Goal: Task Accomplishment & Management: Complete application form

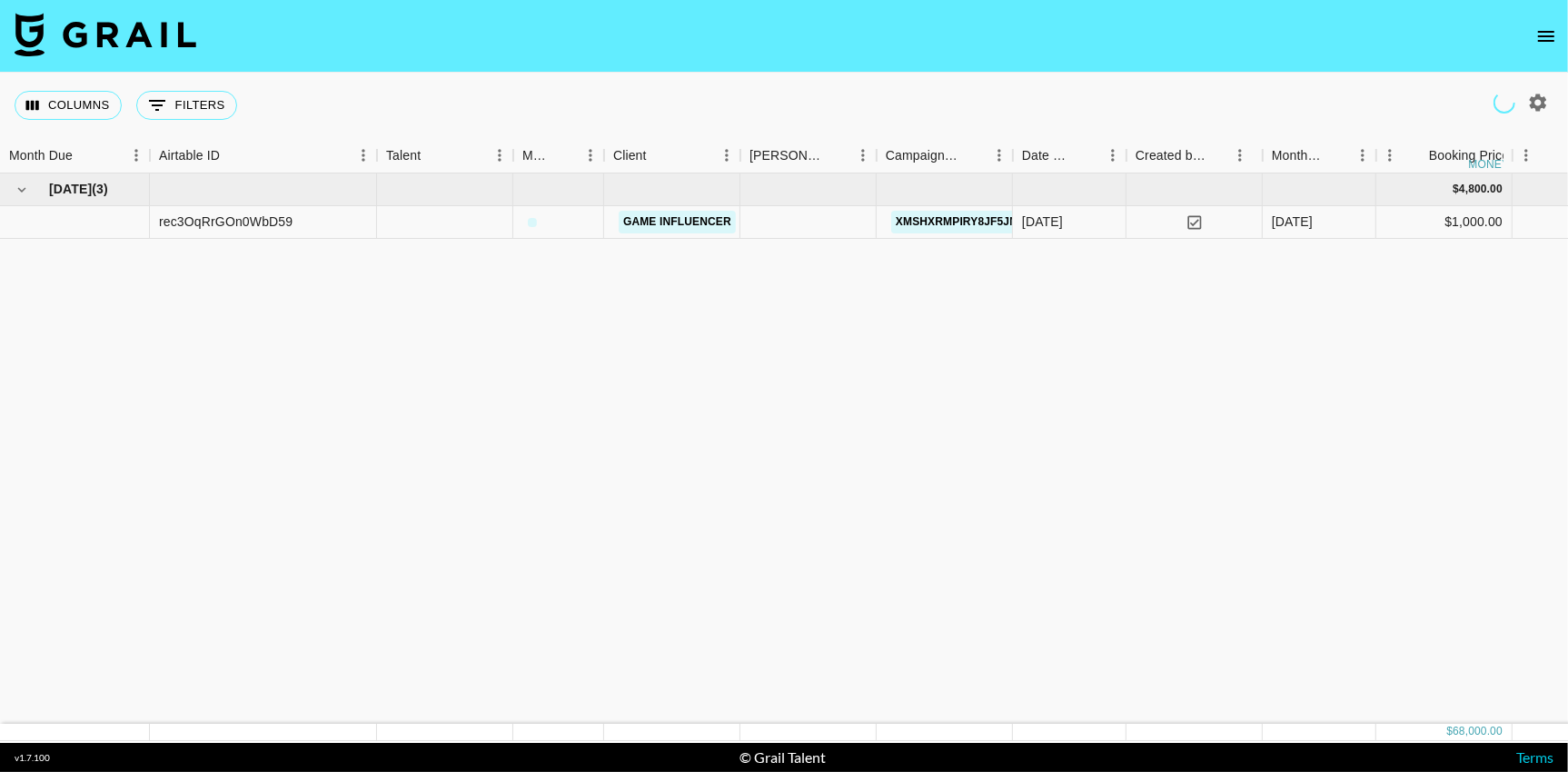
click at [1540, 36] on icon "open drawer" at bounding box center [1545, 35] width 17 height 11
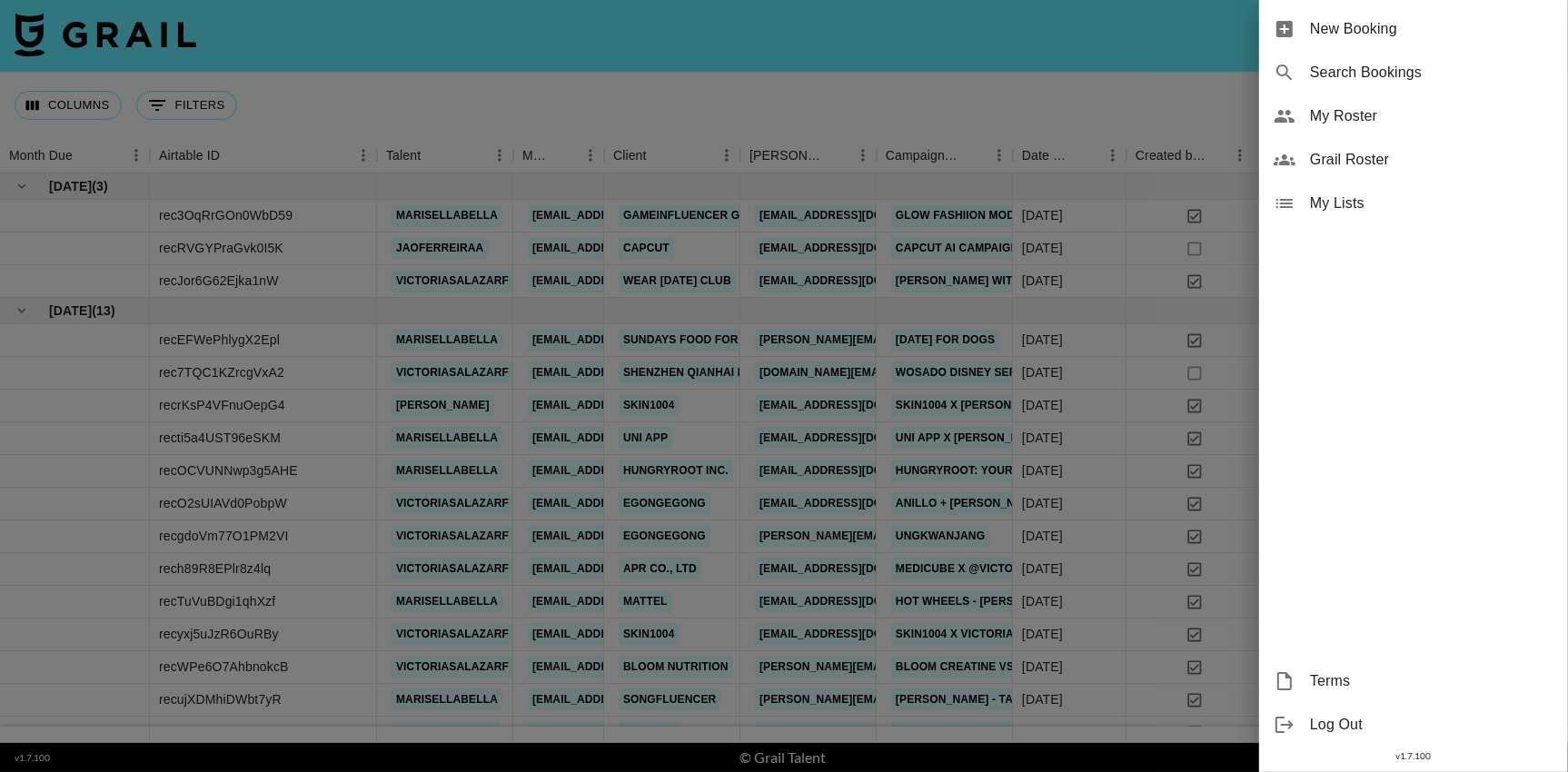
click at [1330, 120] on span "My Roster" at bounding box center [1431, 116] width 244 height 22
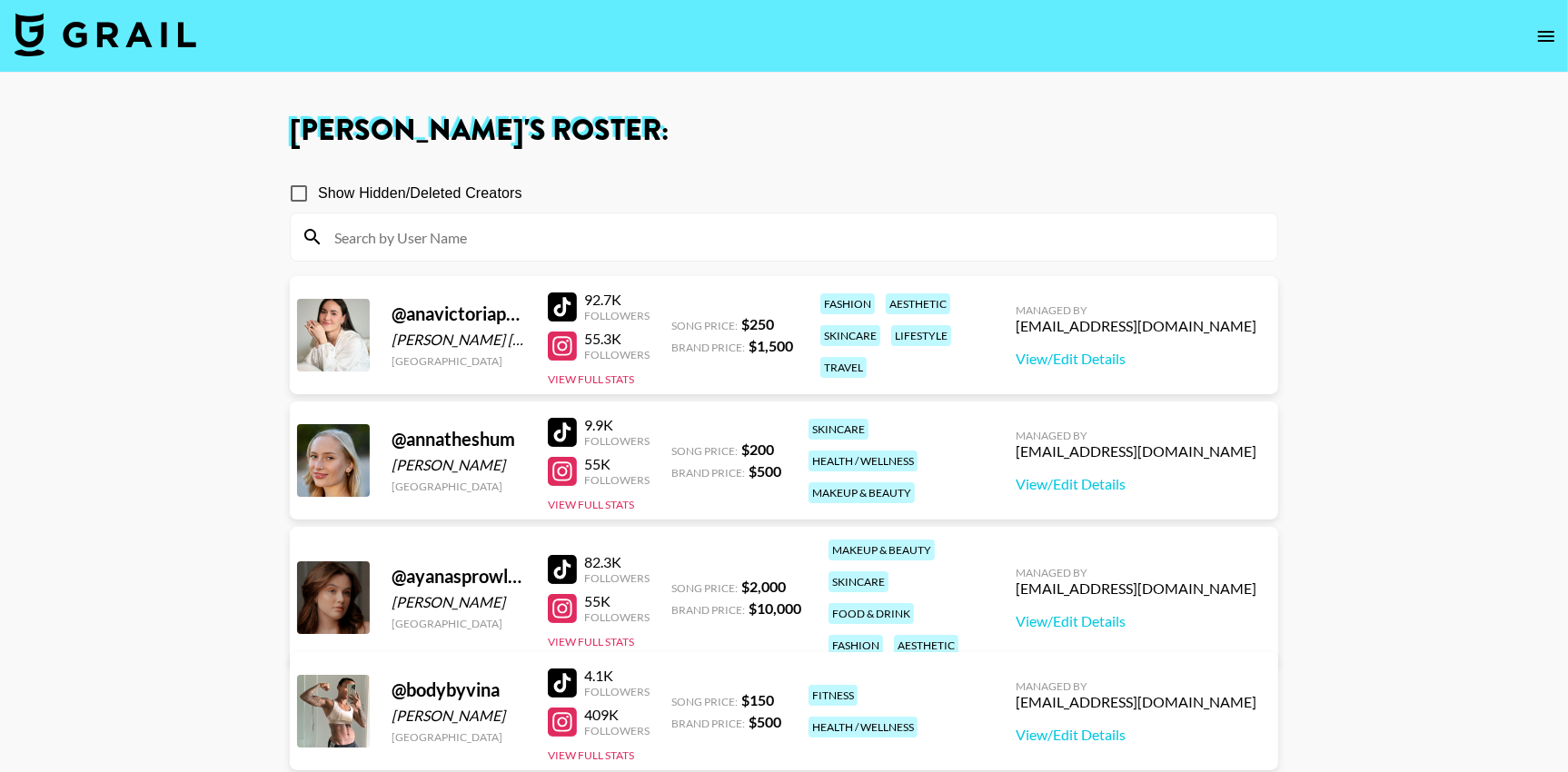
click at [568, 296] on div at bounding box center [563, 307] width 29 height 29
click at [569, 346] on div at bounding box center [563, 346] width 29 height 29
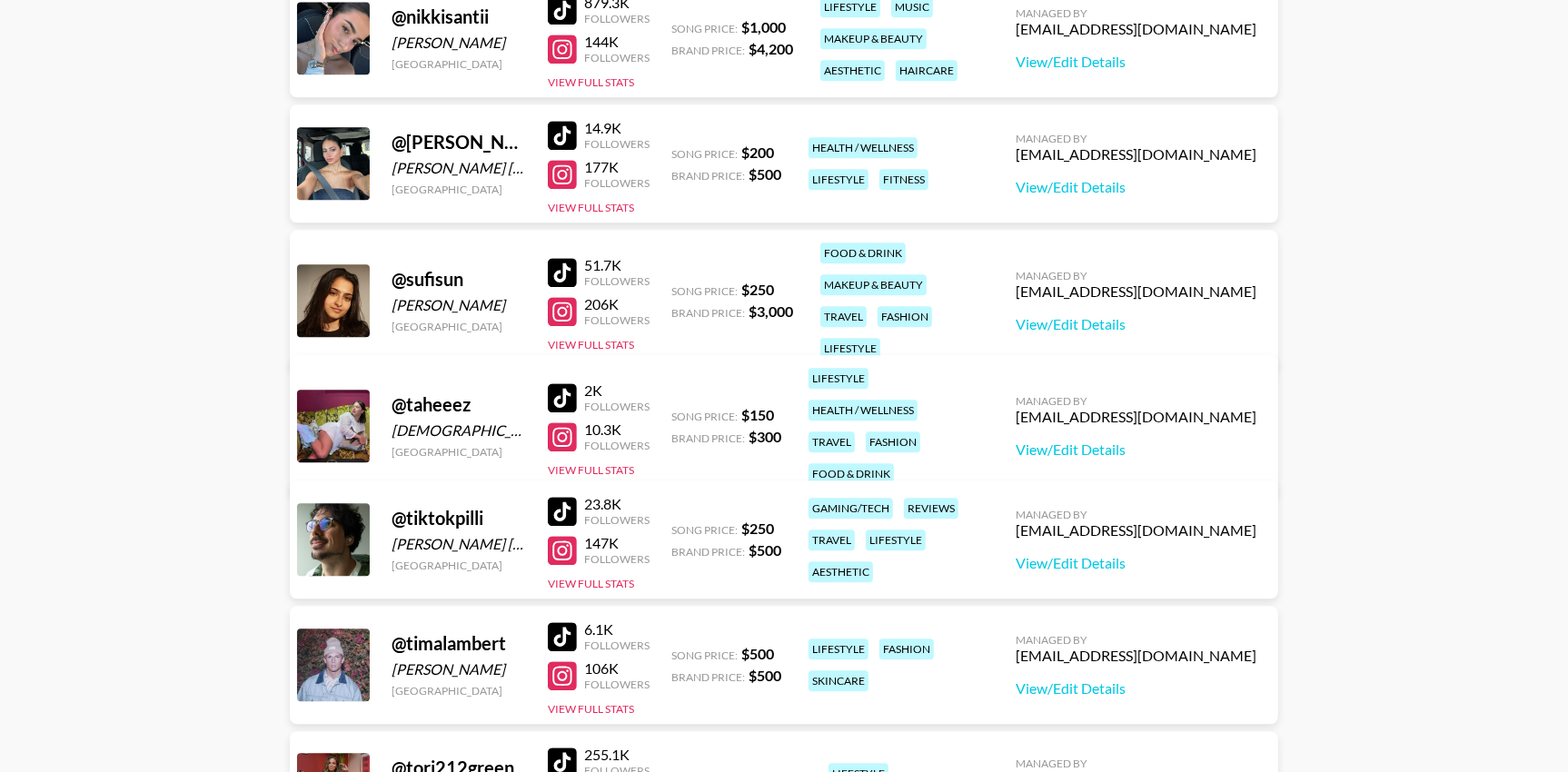
scroll to position [4353, 0]
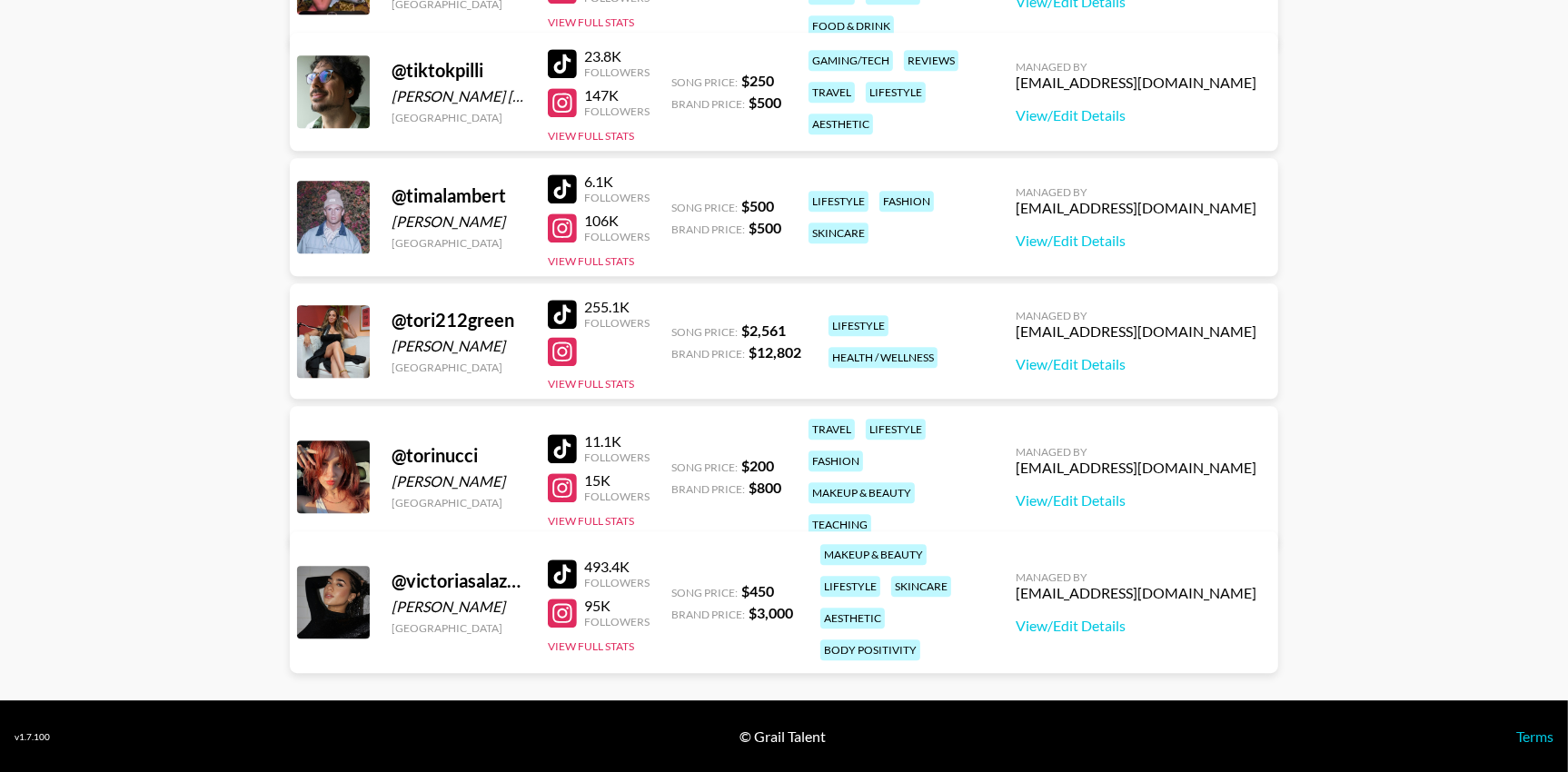
click at [563, 560] on div at bounding box center [563, 575] width 29 height 29
click at [564, 611] on div at bounding box center [563, 613] width 29 height 29
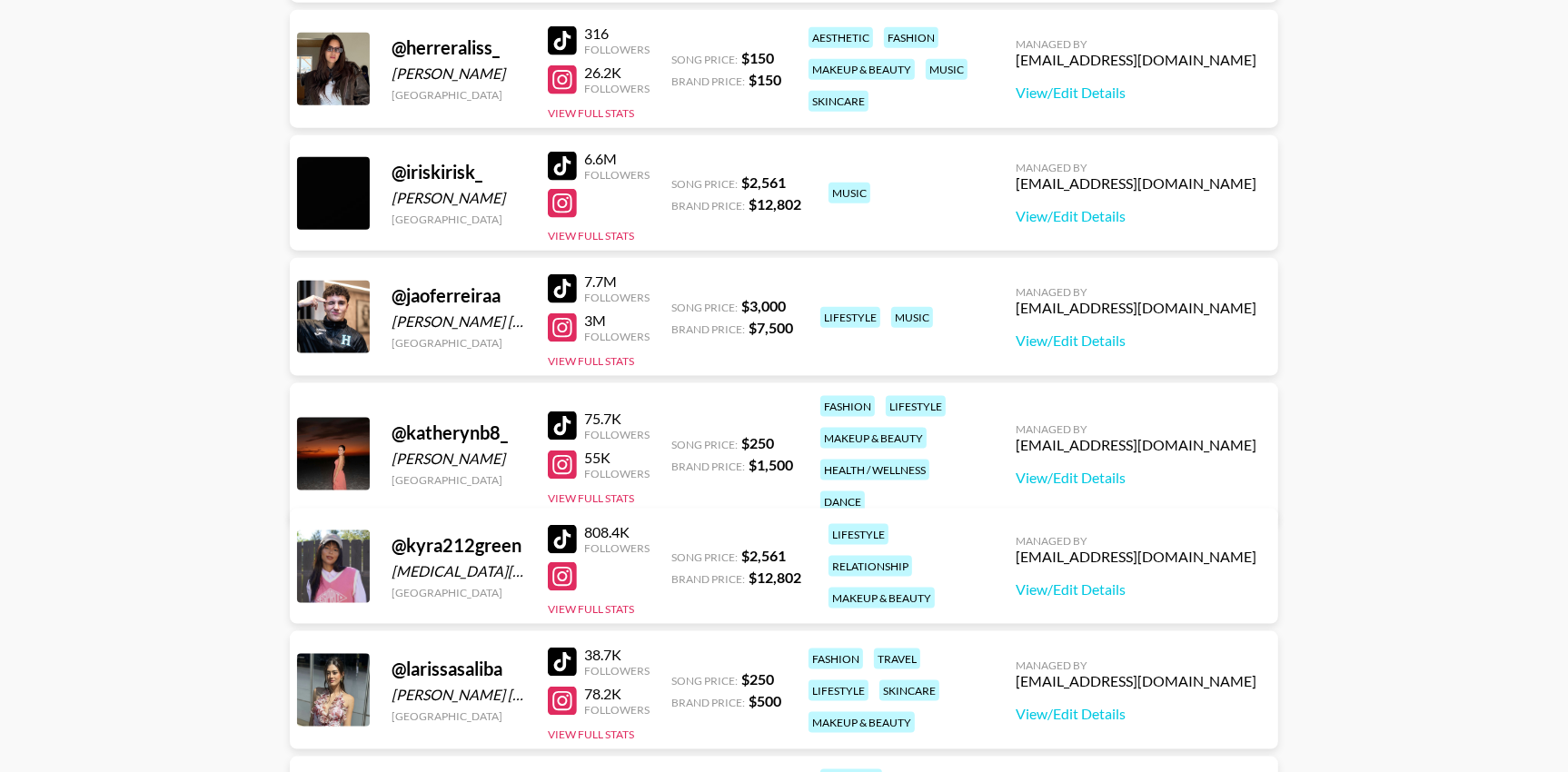
scroll to position [2141, 0]
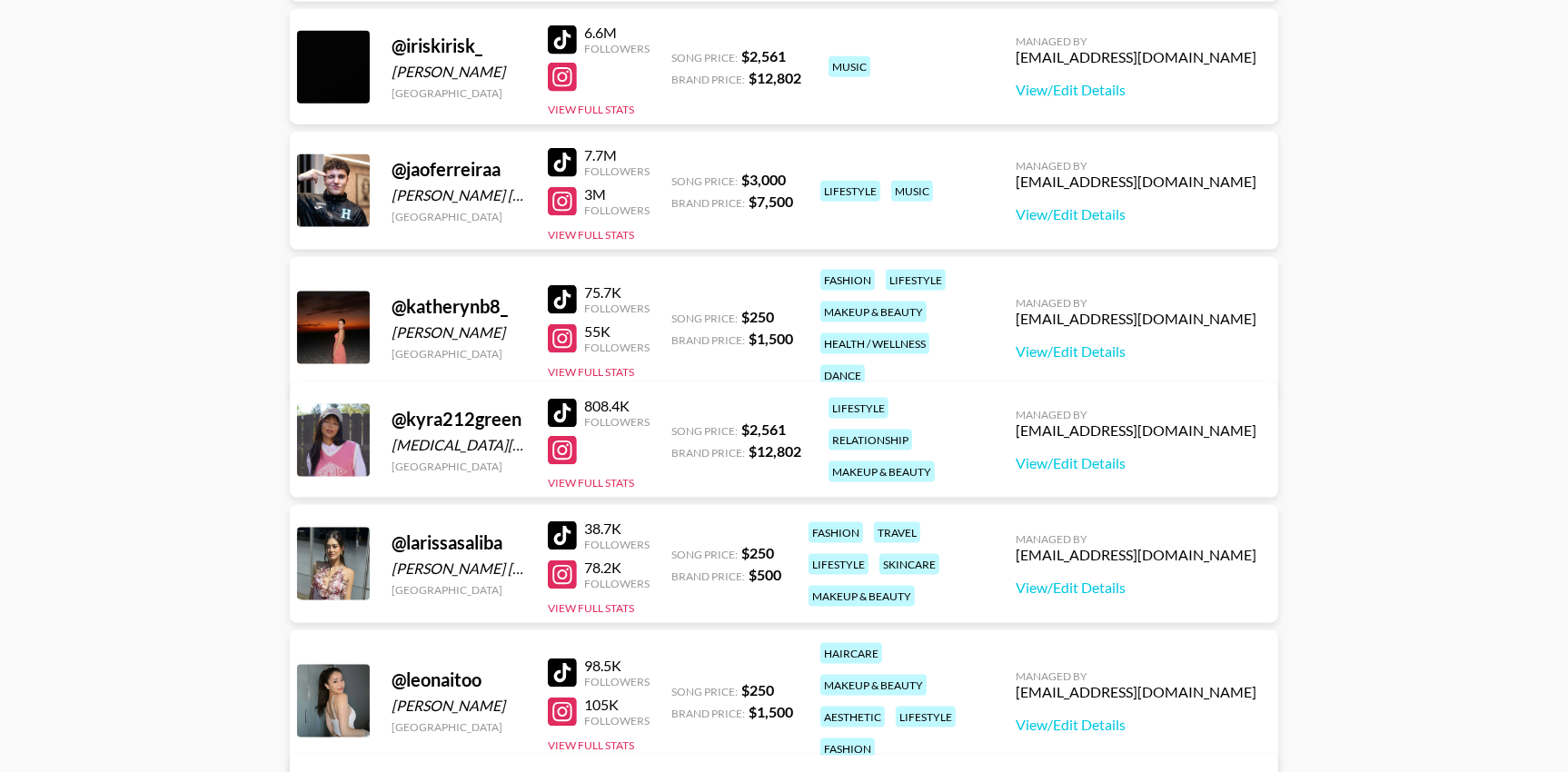
click at [566, 285] on div at bounding box center [563, 300] width 29 height 29
click at [564, 324] on div at bounding box center [563, 339] width 29 height 29
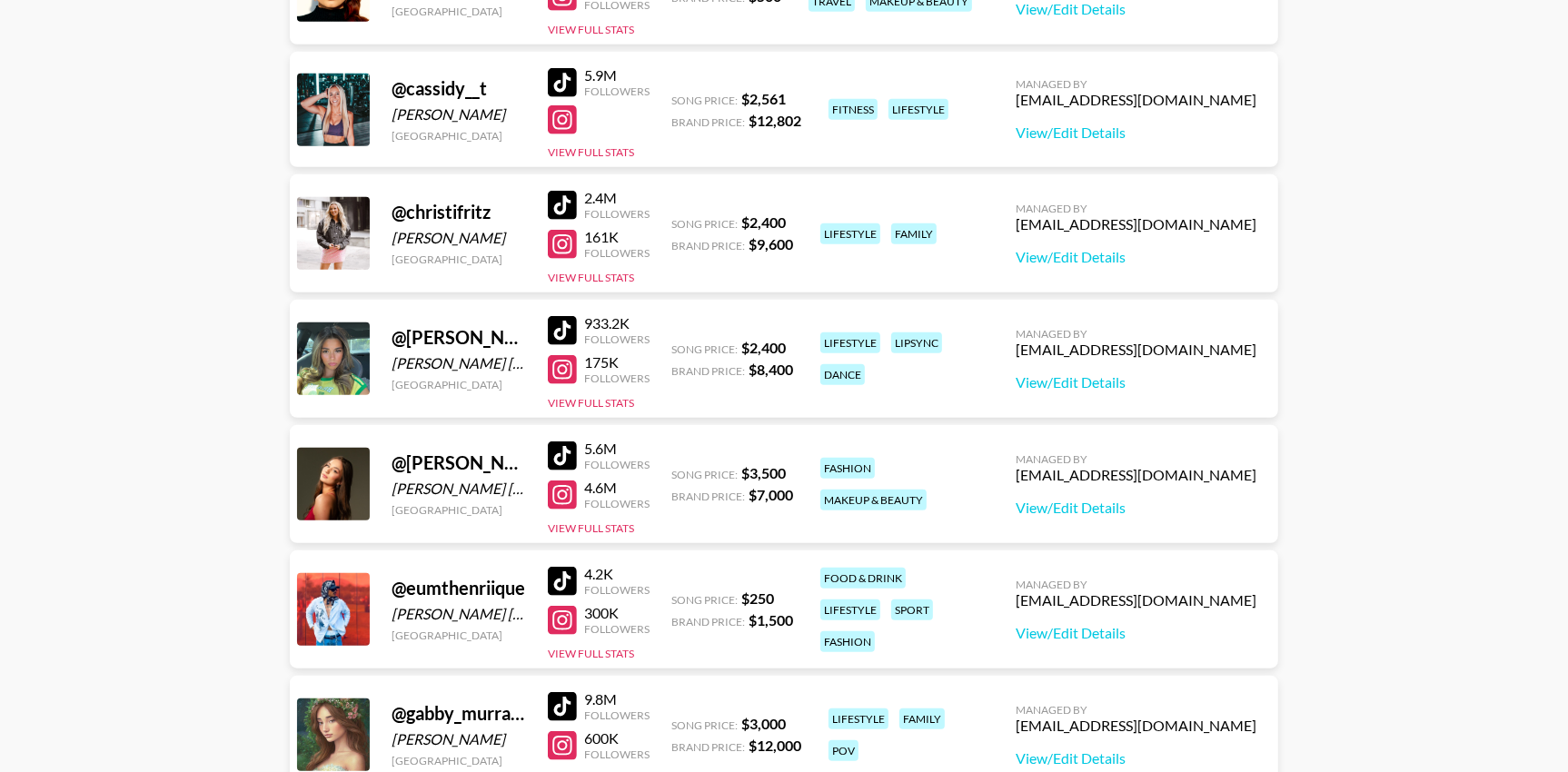
scroll to position [0, 0]
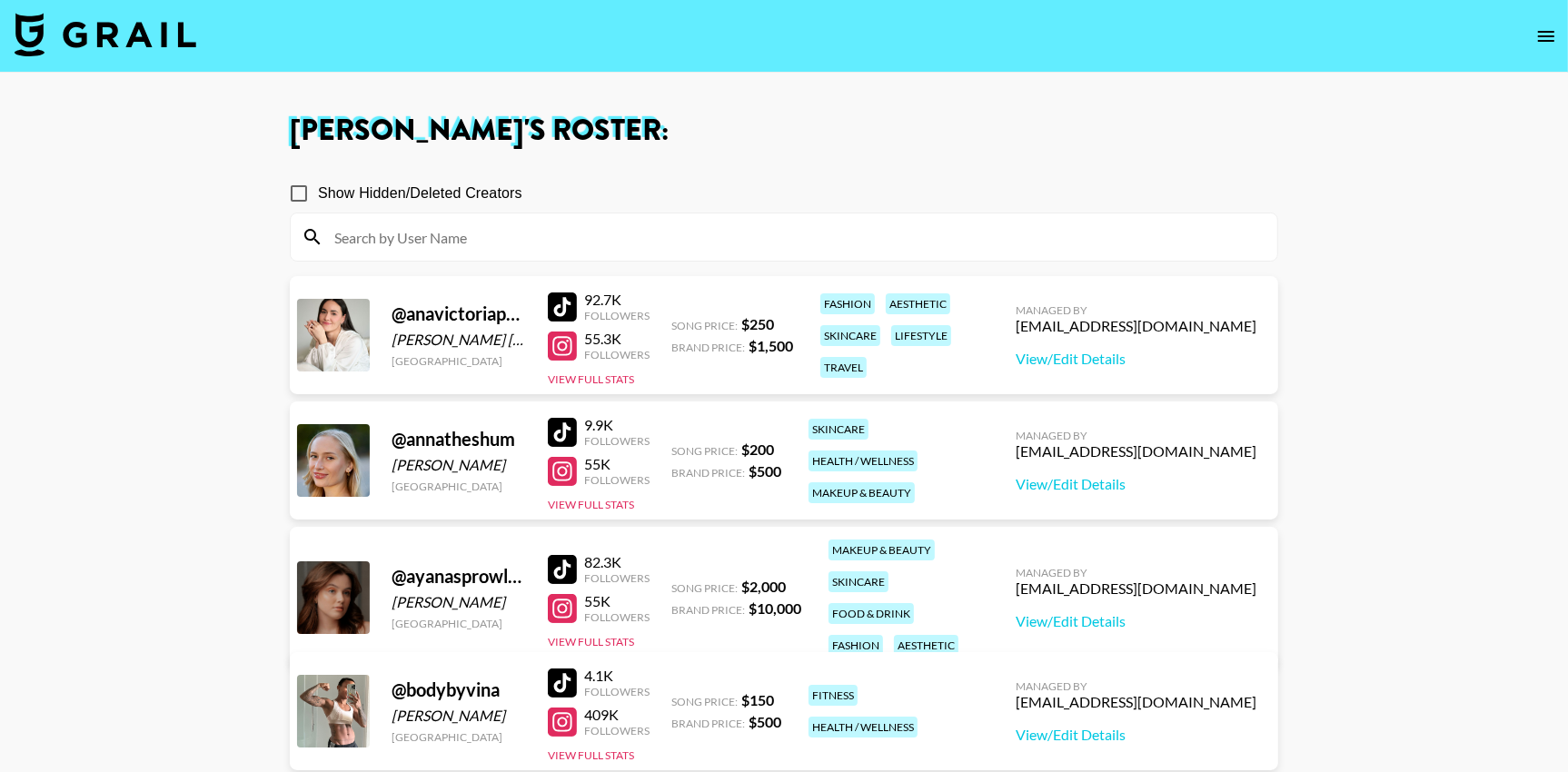
click at [1553, 38] on icon "open drawer" at bounding box center [1546, 36] width 22 height 22
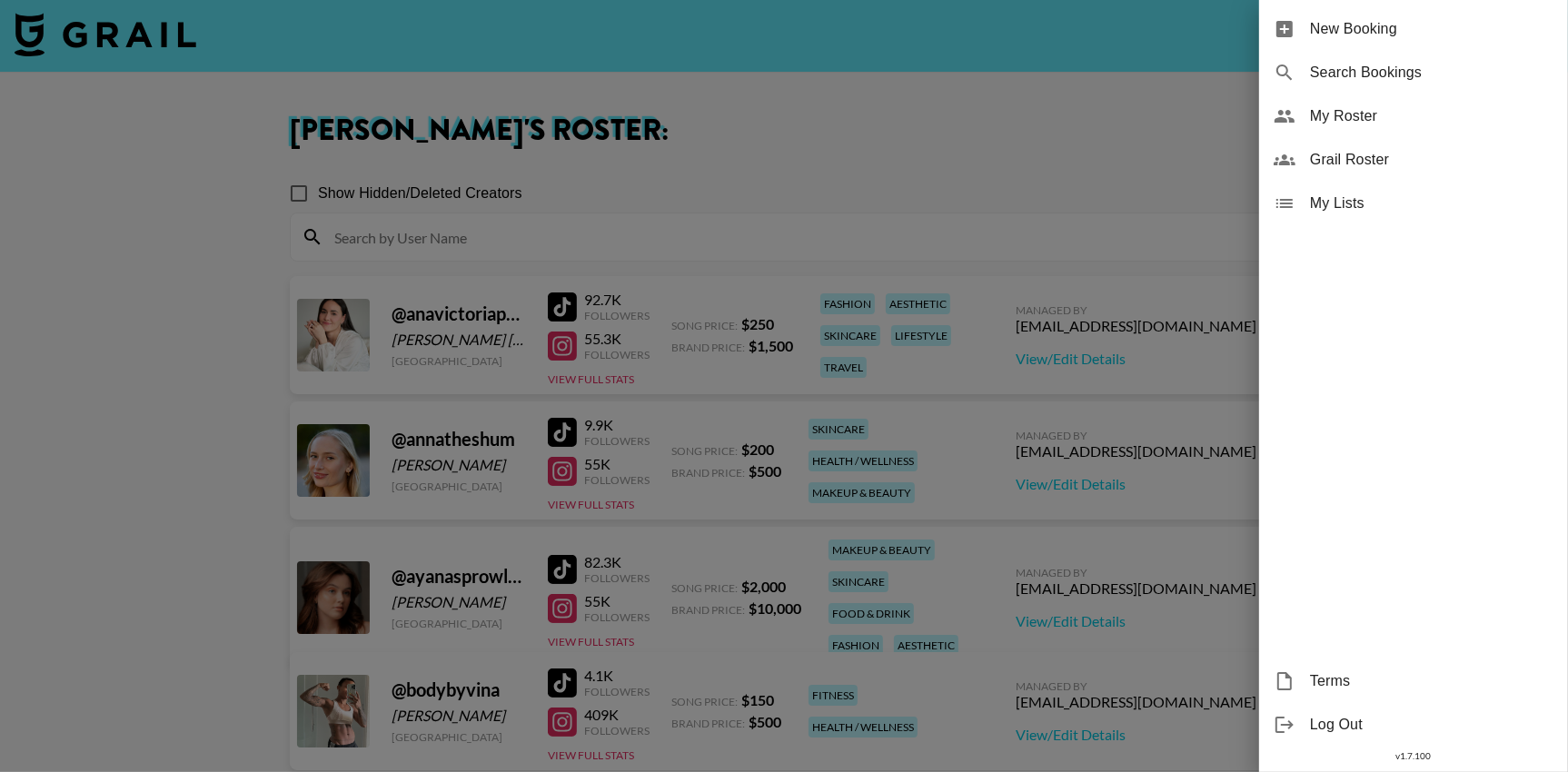
click at [1389, 29] on span "New Booking" at bounding box center [1431, 28] width 244 height 22
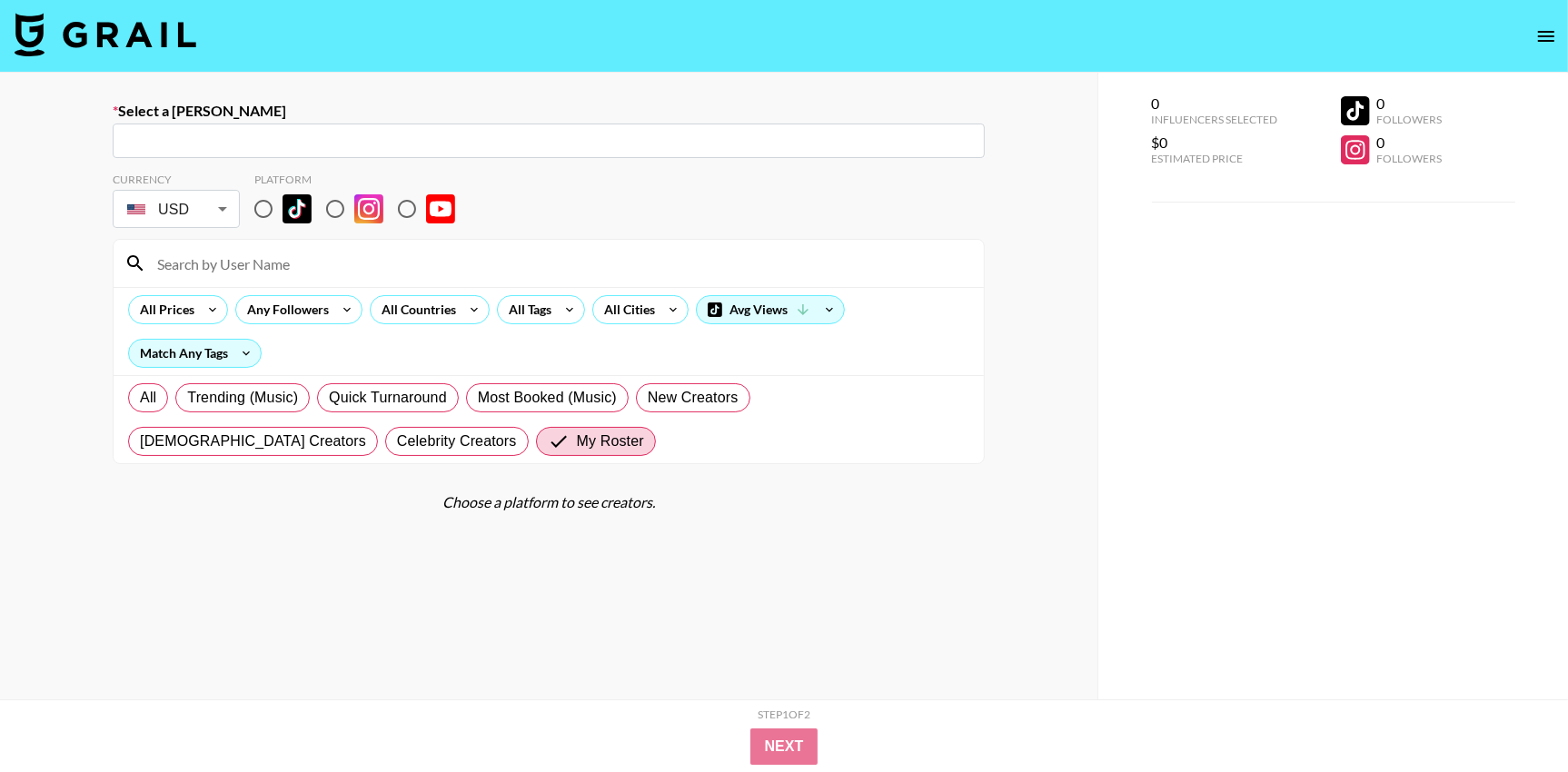
drag, startPoint x: 294, startPoint y: 138, endPoint x: 538, endPoint y: 22, distance: 270.2
click at [294, 138] on input "text" at bounding box center [548, 140] width 850 height 21
paste input "[DOMAIN_NAME][EMAIL_ADDRESS][DOMAIN_NAME]"
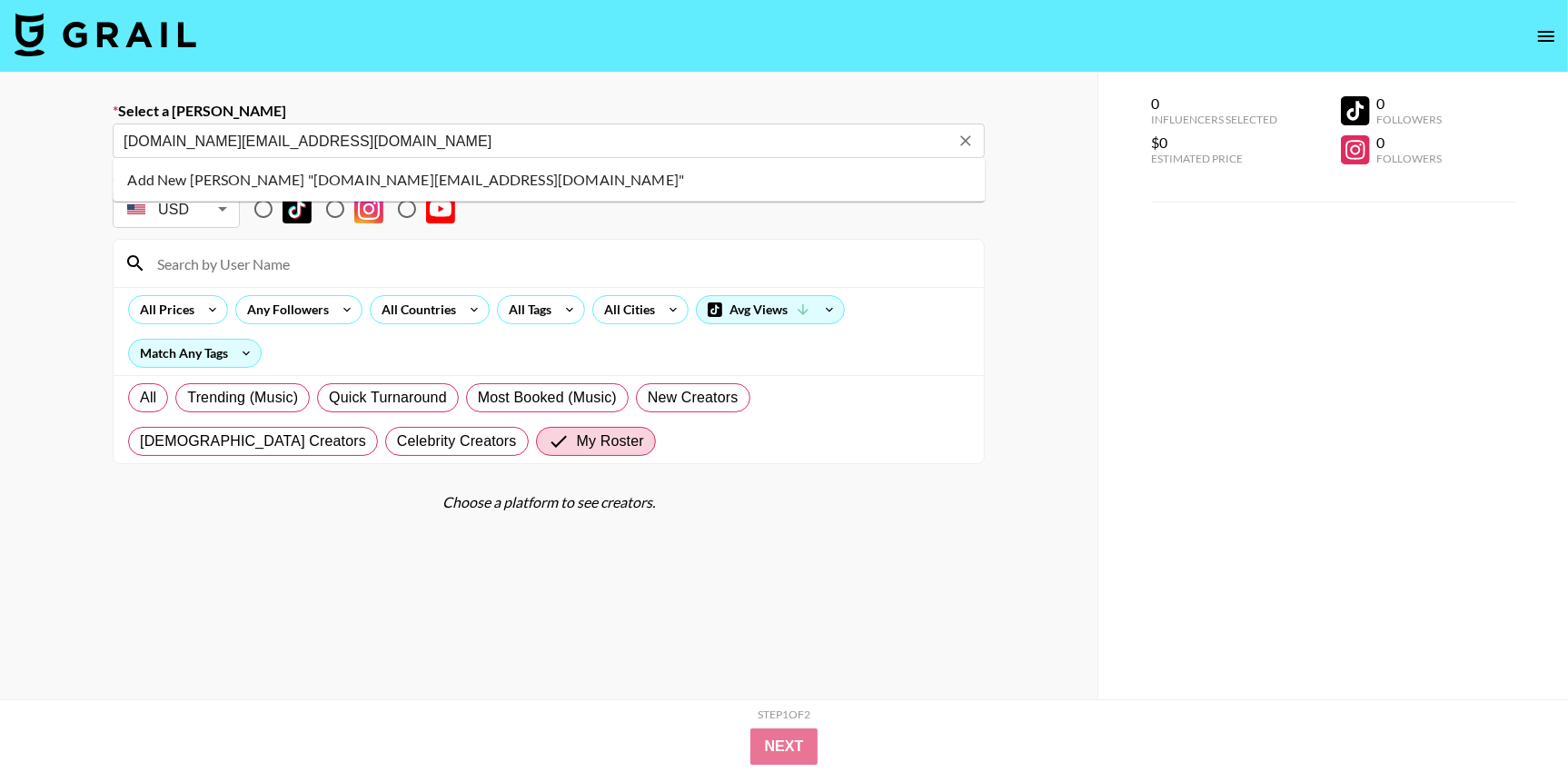
click at [434, 175] on li "Add New Booker "youngjoo.na@espoir.com"" at bounding box center [549, 180] width 872 height 29
type input "Add New Booker "youngjoo.na@espoir.com""
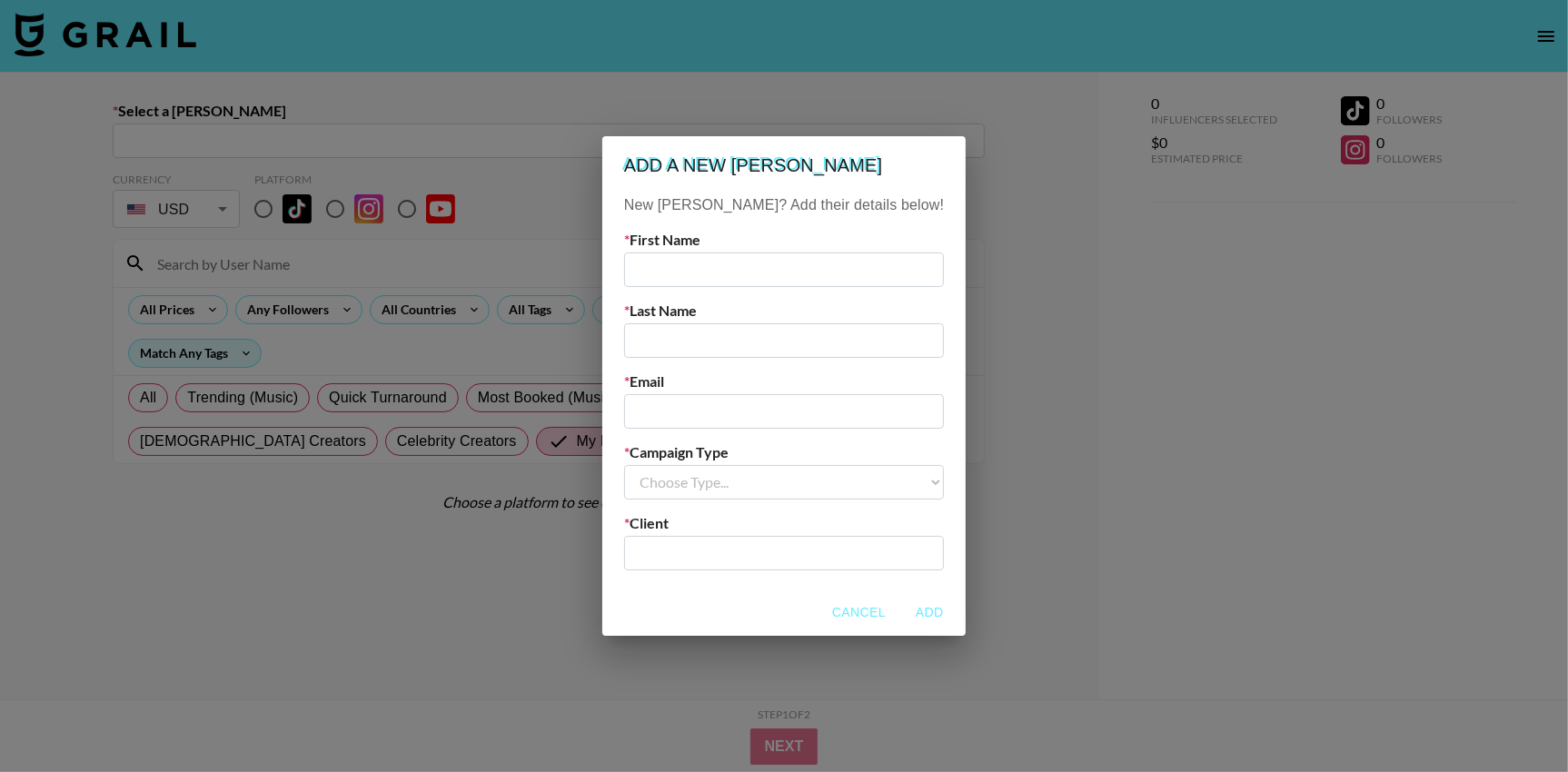
click at [774, 266] on input "text" at bounding box center [783, 269] width 319 height 34
click at [706, 337] on input "text" at bounding box center [783, 340] width 319 height 34
drag, startPoint x: 753, startPoint y: 261, endPoint x: 567, endPoint y: 268, distance: 186.1
click at [567, 268] on div "Add a new booker New Booker? Add their details below! First Name Clare Last Nam…" at bounding box center [784, 386] width 1568 height 772
paste input "Youngjoo Na"
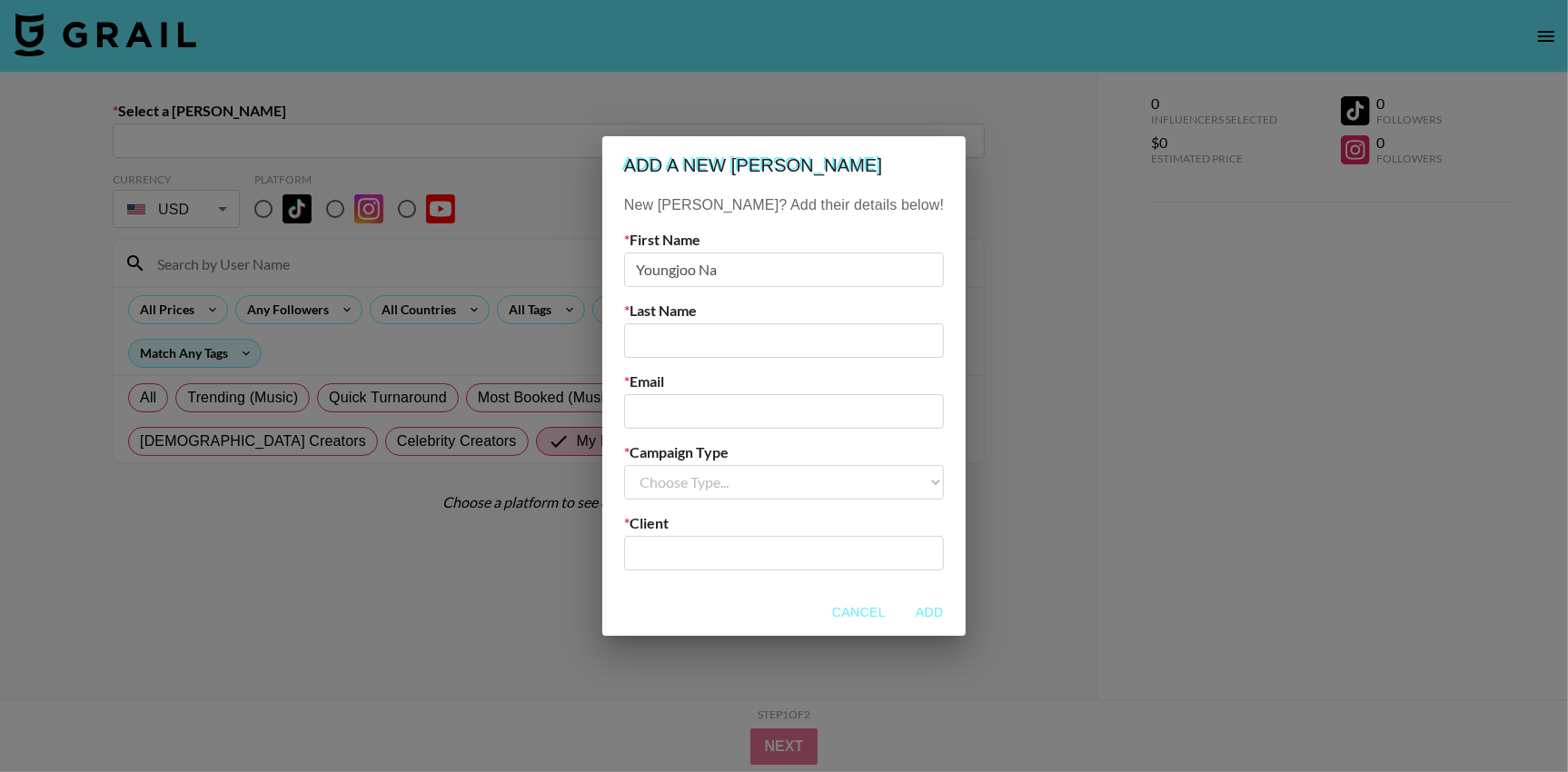
drag, startPoint x: 734, startPoint y: 271, endPoint x: 774, endPoint y: 271, distance: 40.0
click at [774, 271] on input "Youngjoo Na" at bounding box center [783, 269] width 319 height 34
type input "Youngjoo"
click at [705, 323] on input "text" at bounding box center [783, 340] width 319 height 34
paste input "Na"
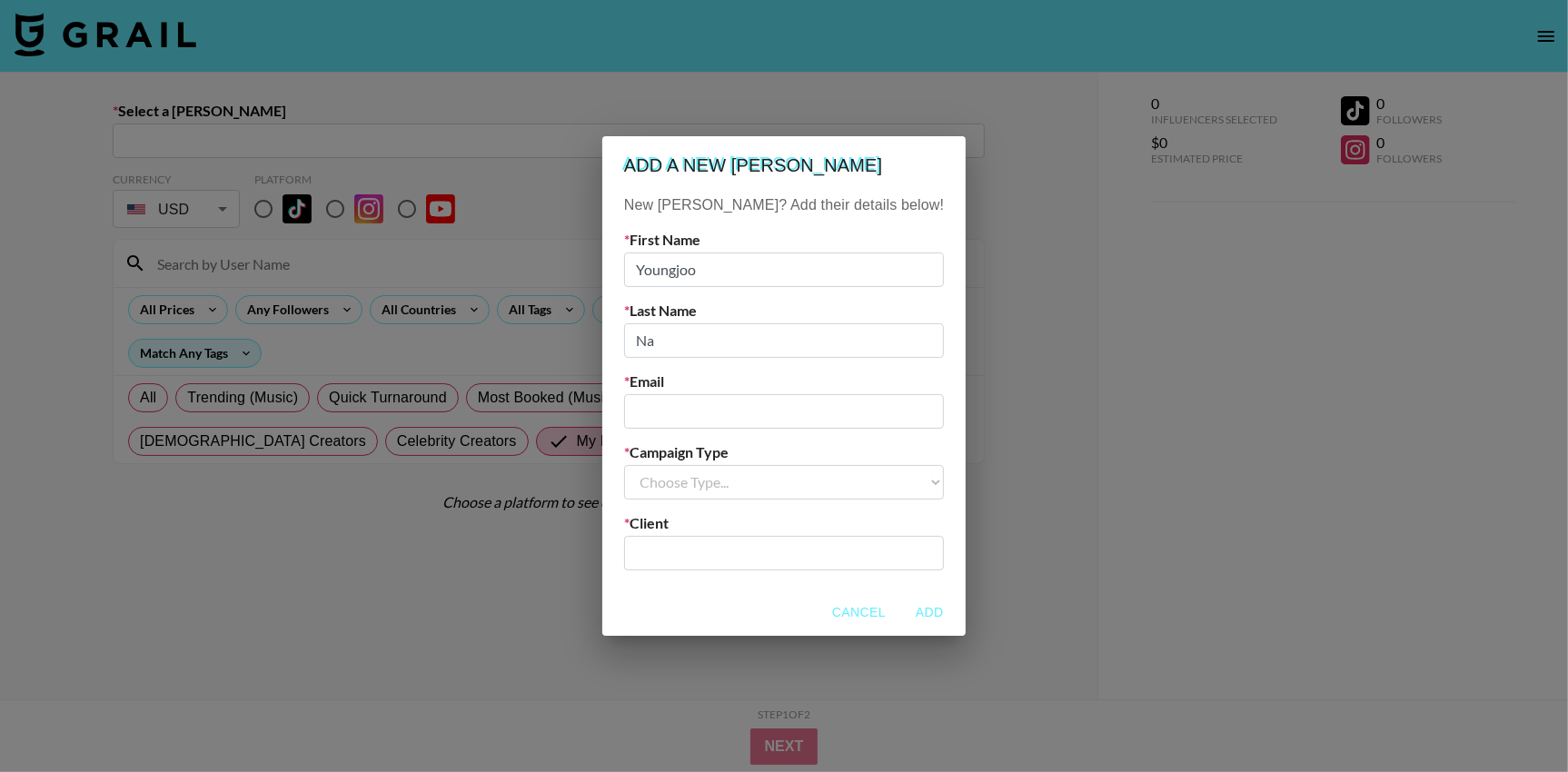
type input "Na"
click at [679, 397] on input "email" at bounding box center [783, 411] width 319 height 34
paste input "[DOMAIN_NAME][EMAIL_ADDRESS][DOMAIN_NAME]"
type input "[DOMAIN_NAME][EMAIL_ADDRESS][DOMAIN_NAME]"
click at [710, 485] on select "Choose Type... Song Promos Brand Promos" at bounding box center [783, 481] width 319 height 34
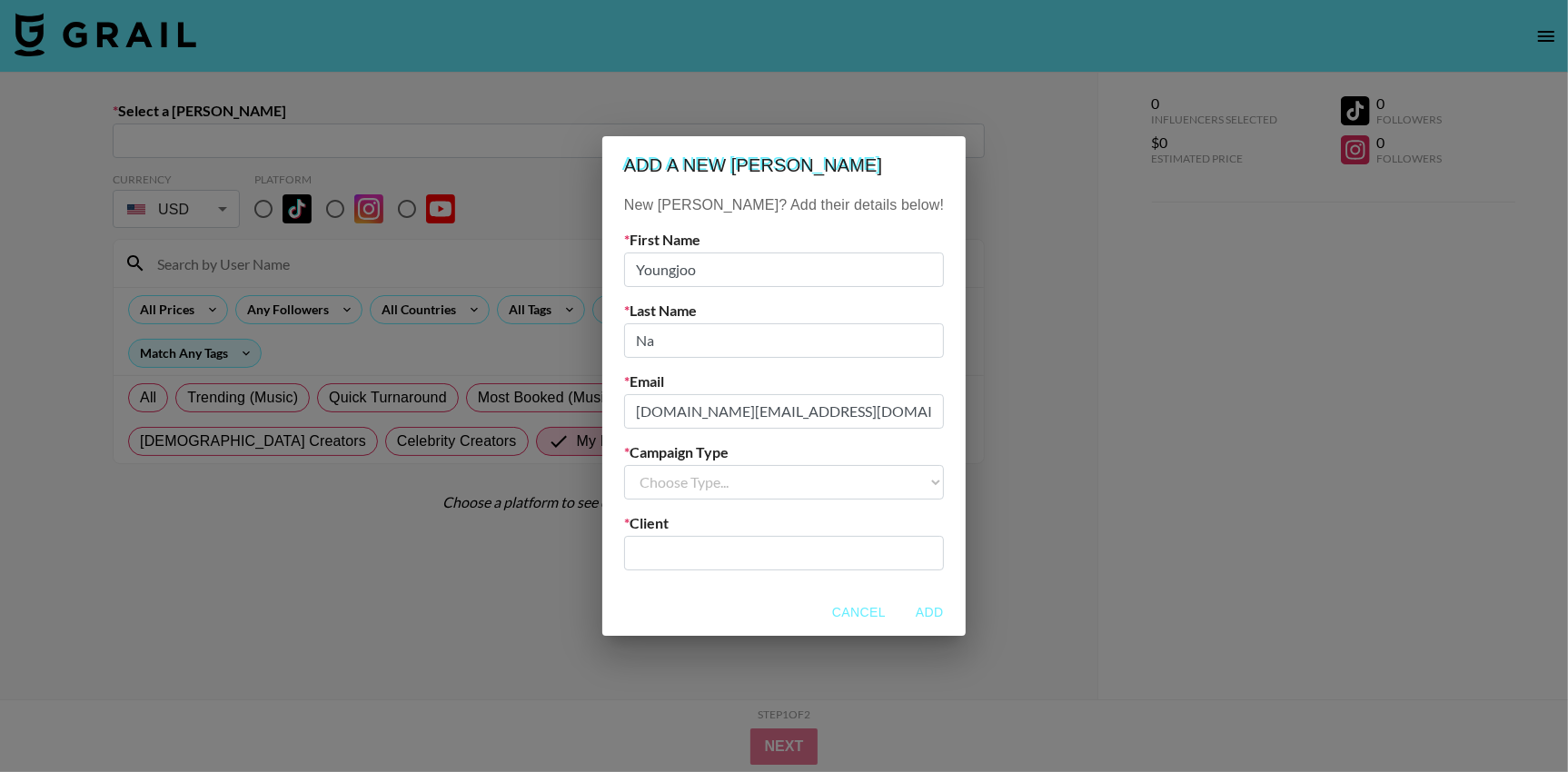
select select "Brand"
click at [660, 465] on select "Choose Type... Song Promos Brand Promos" at bounding box center [783, 481] width 319 height 34
click at [734, 549] on input "text" at bounding box center [783, 552] width 298 height 21
drag, startPoint x: 725, startPoint y: 560, endPoint x: 620, endPoint y: 556, distance: 105.1
click at [620, 556] on div "Add a new booker New Booker? Add their details below! First Name Youngjoo Last …" at bounding box center [784, 386] width 1568 height 772
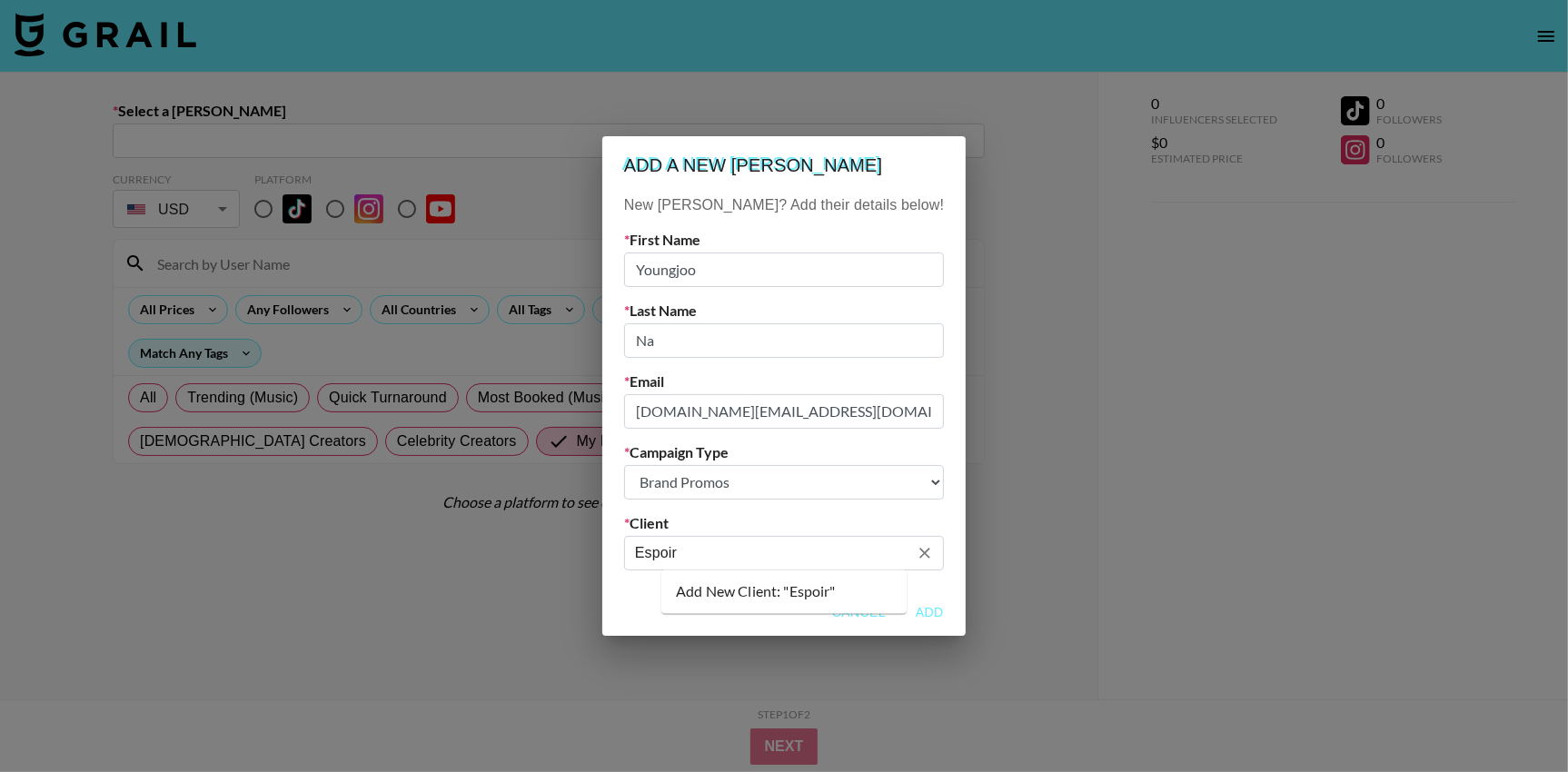
click at [763, 588] on li "Add New Client: "Espoir"" at bounding box center [784, 592] width 246 height 29
type input "Espoir"
click at [900, 608] on button "Add" at bounding box center [928, 613] width 58 height 33
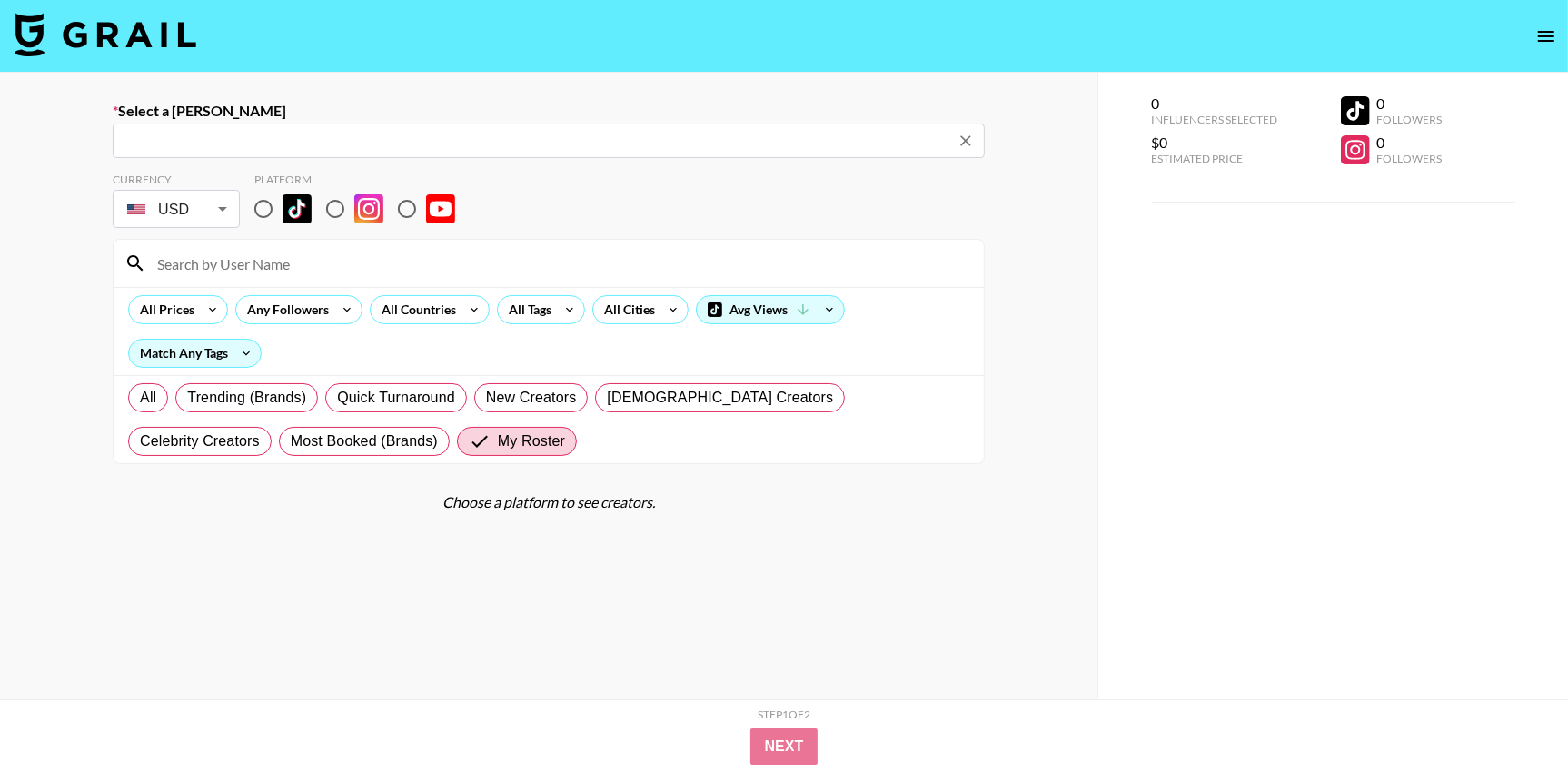
type input "youngjoo.na@espoir.com: Youngjoo Na -- Espoir -- rOFYRXZ6FNchf1BSVFSICQ32nno1"
click at [336, 211] on input "radio" at bounding box center [335, 208] width 38 height 38
radio input "true"
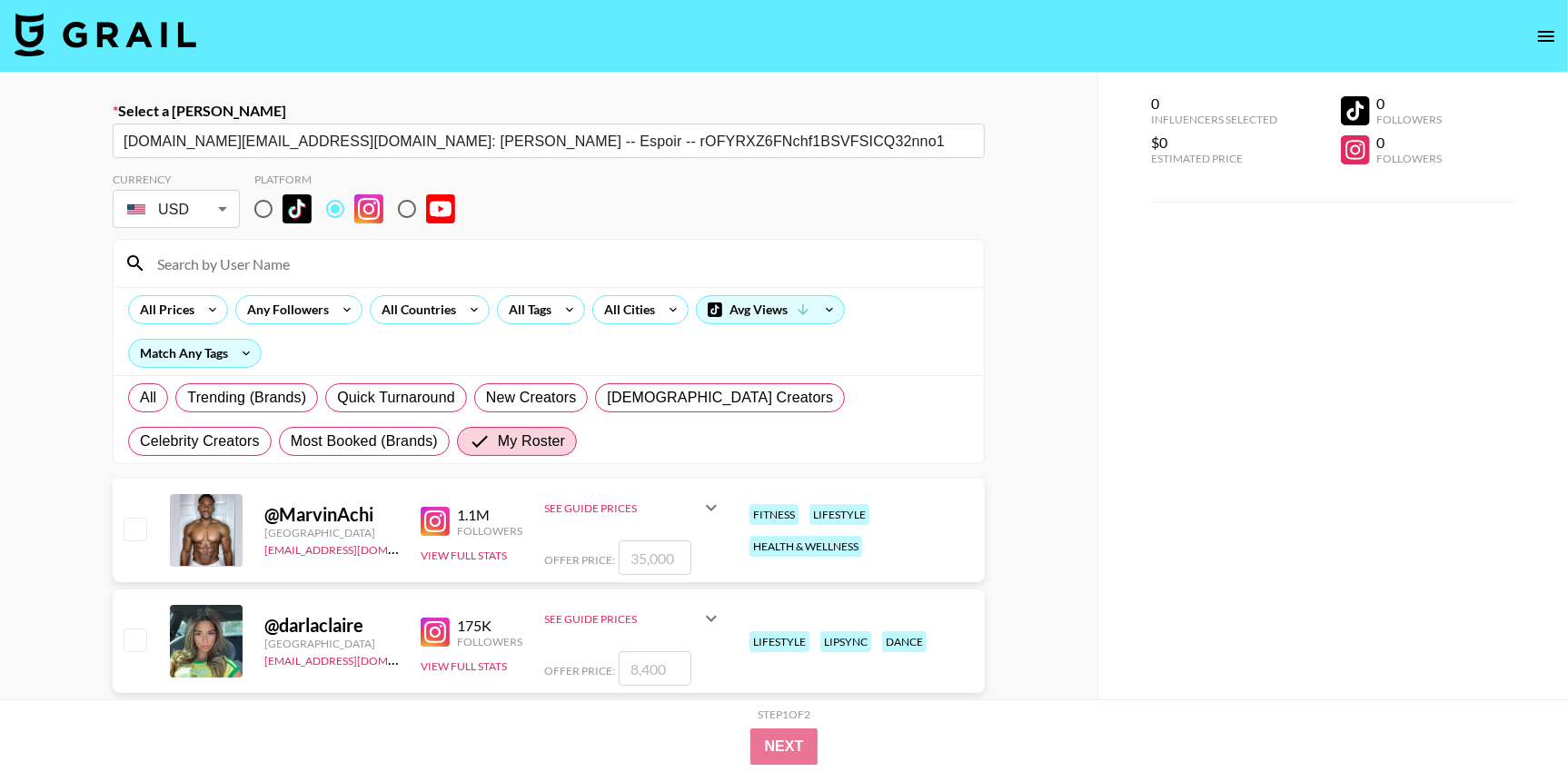
click at [379, 269] on input at bounding box center [559, 263] width 826 height 29
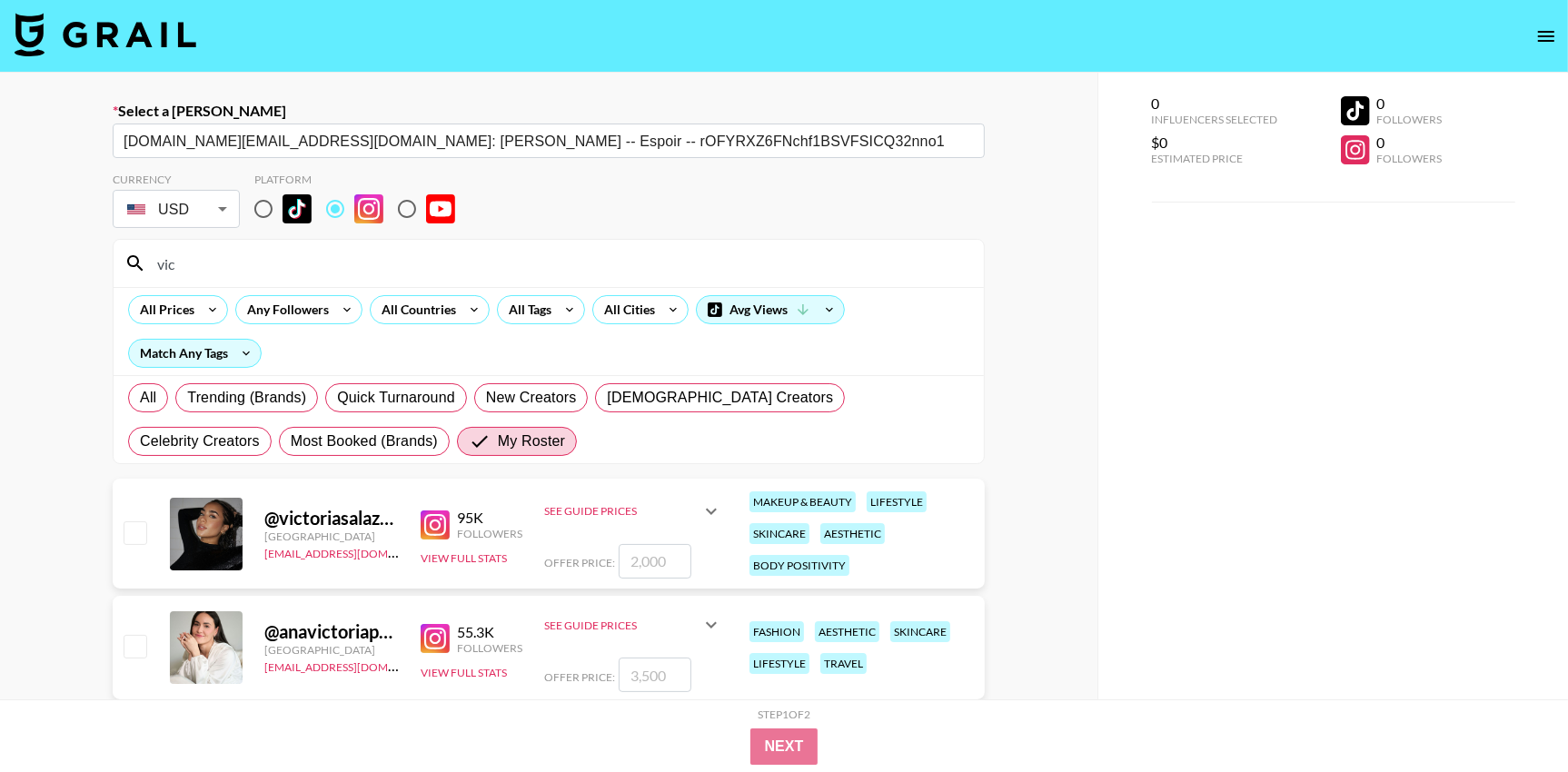
type input "vic"
click at [131, 527] on input "checkbox" at bounding box center [135, 532] width 22 height 22
checkbox input "true"
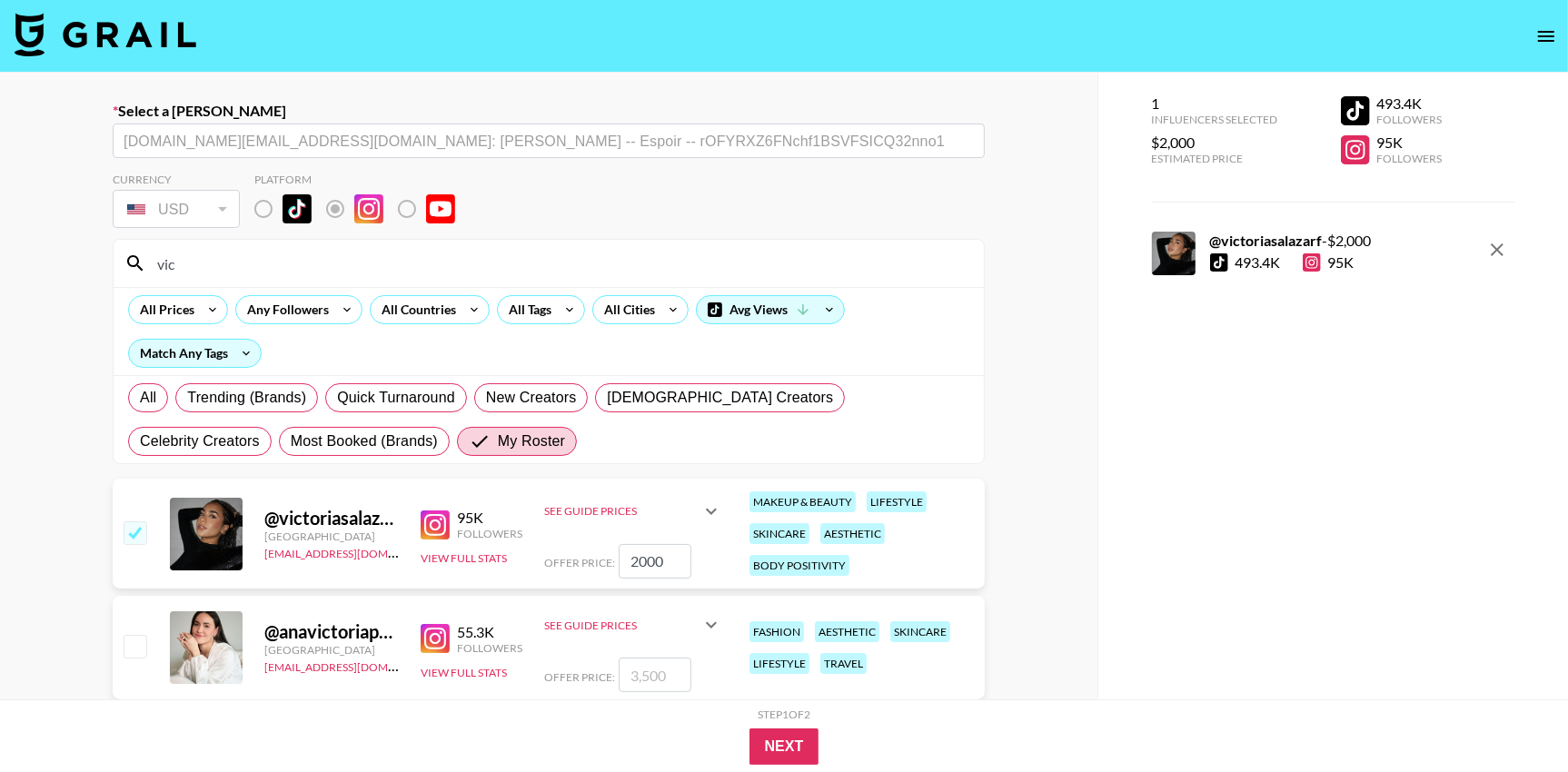
drag, startPoint x: 677, startPoint y: 556, endPoint x: 568, endPoint y: 554, distance: 109.0
click at [568, 554] on div "Offer Price: 2000" at bounding box center [633, 561] width 178 height 34
type input "5000"
click at [789, 742] on button "Next" at bounding box center [784, 746] width 70 height 36
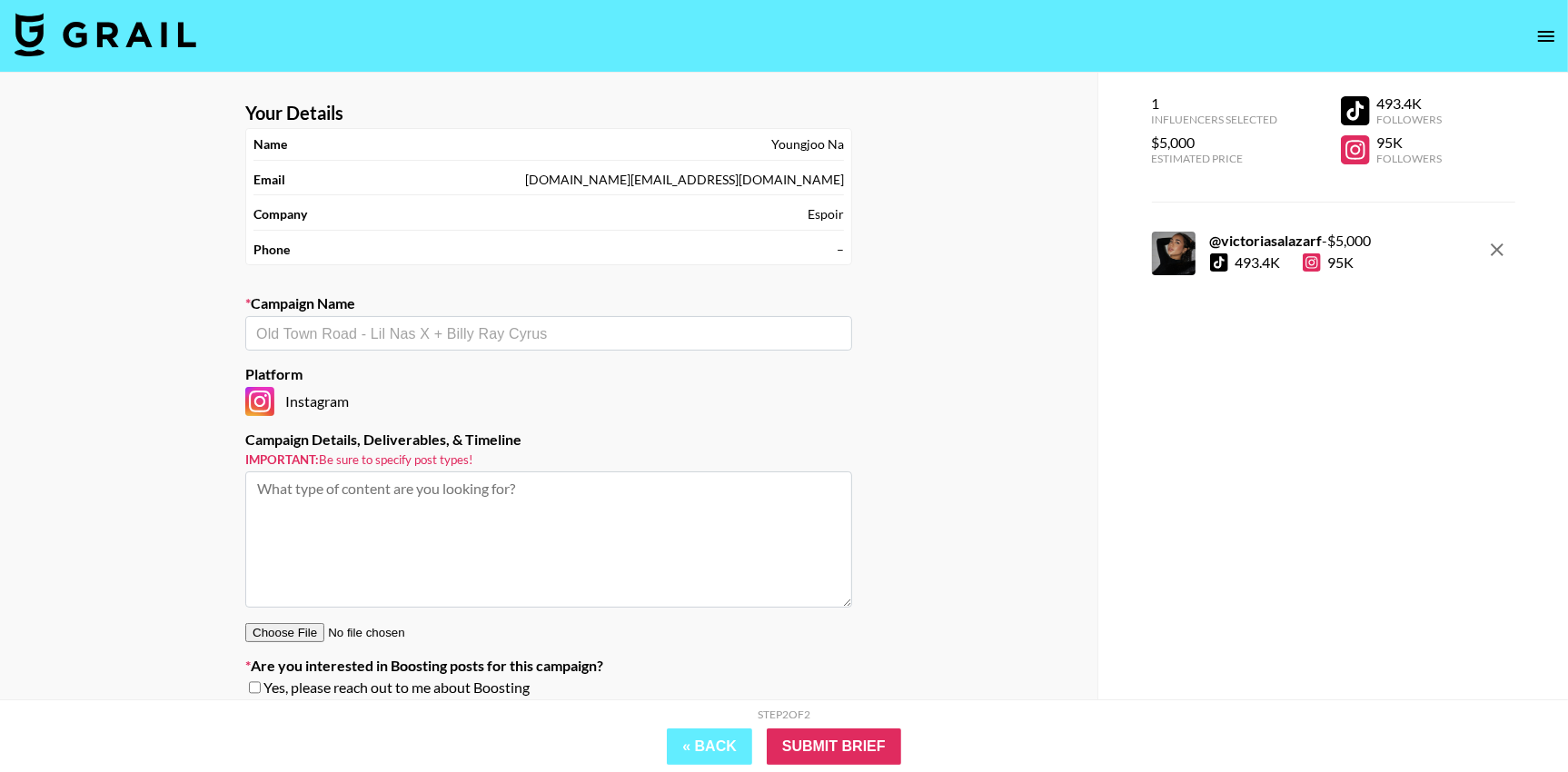
click at [500, 324] on input "text" at bounding box center [548, 333] width 585 height 21
paste input "Espoir x [PERSON_NAME]"
click at [454, 367] on li "Add New Campaign: "Espoir x Vicky"" at bounding box center [549, 370] width 607 height 29
type input "Espoir x [PERSON_NAME]"
click at [476, 488] on textarea at bounding box center [549, 539] width 607 height 137
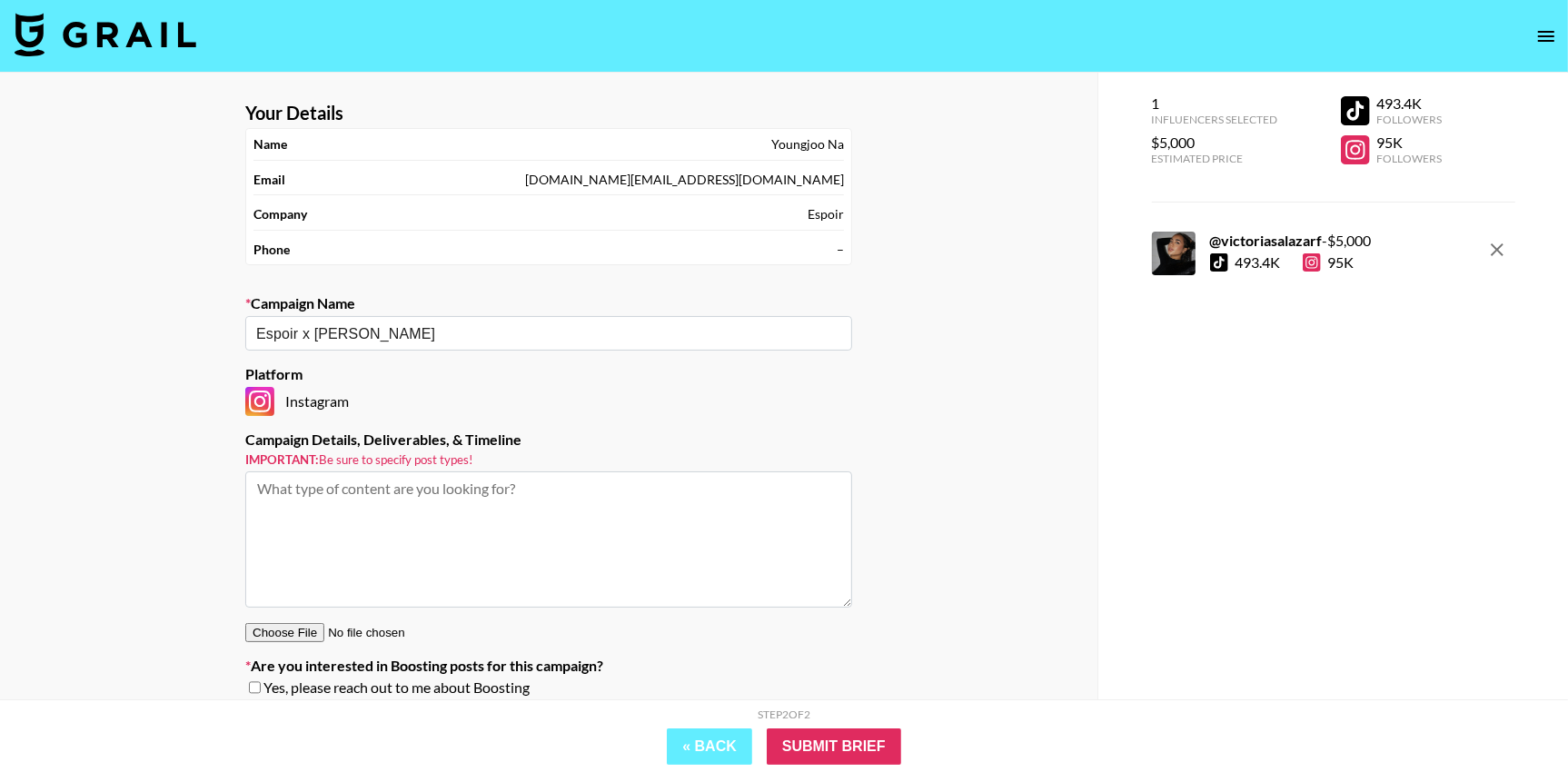
paste textarea "Scope: TikTok: 1 post featuring Espoir product(s) Instagram Feed: 1 mirrored po…"
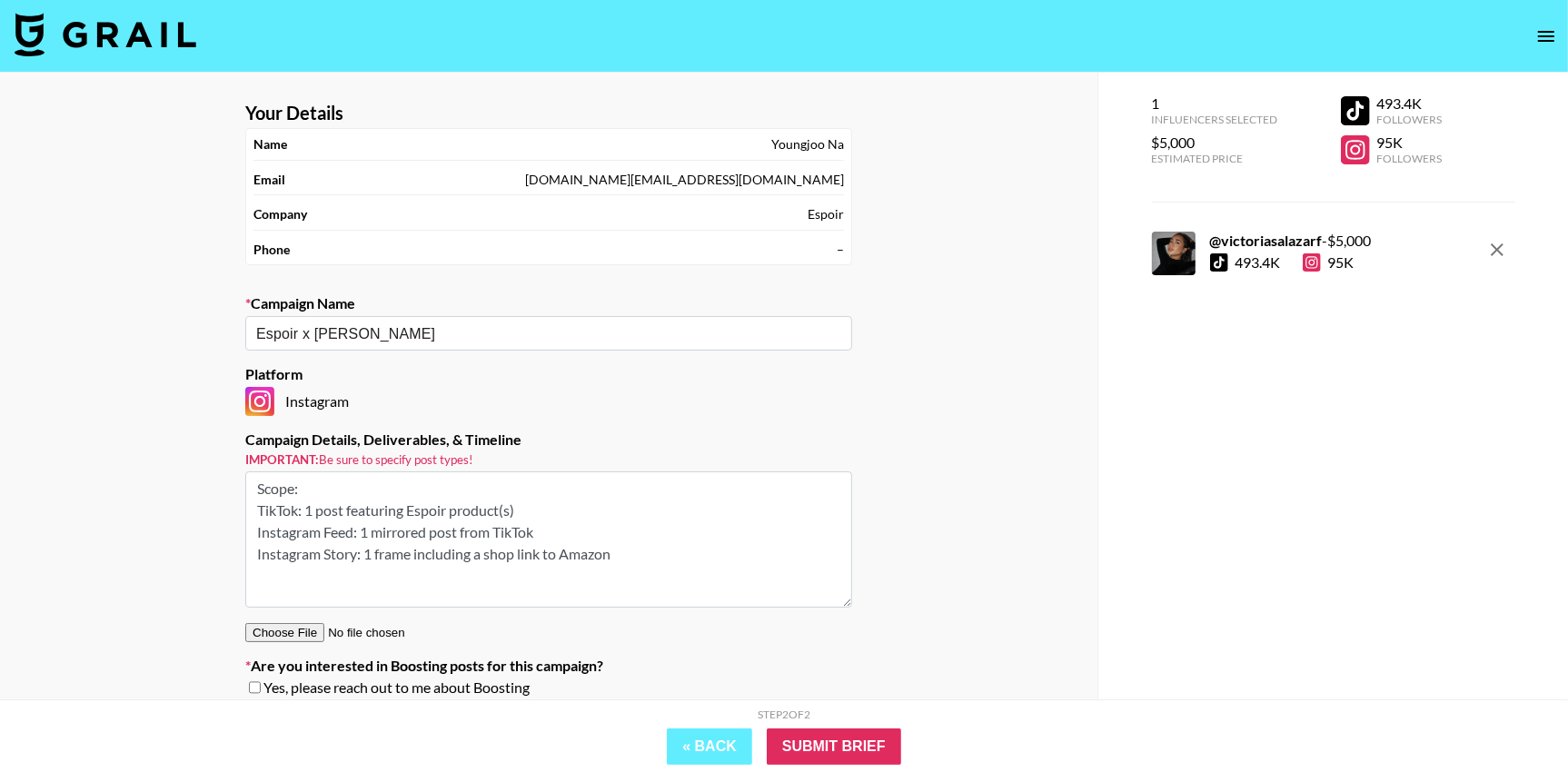
scroll to position [73, 0]
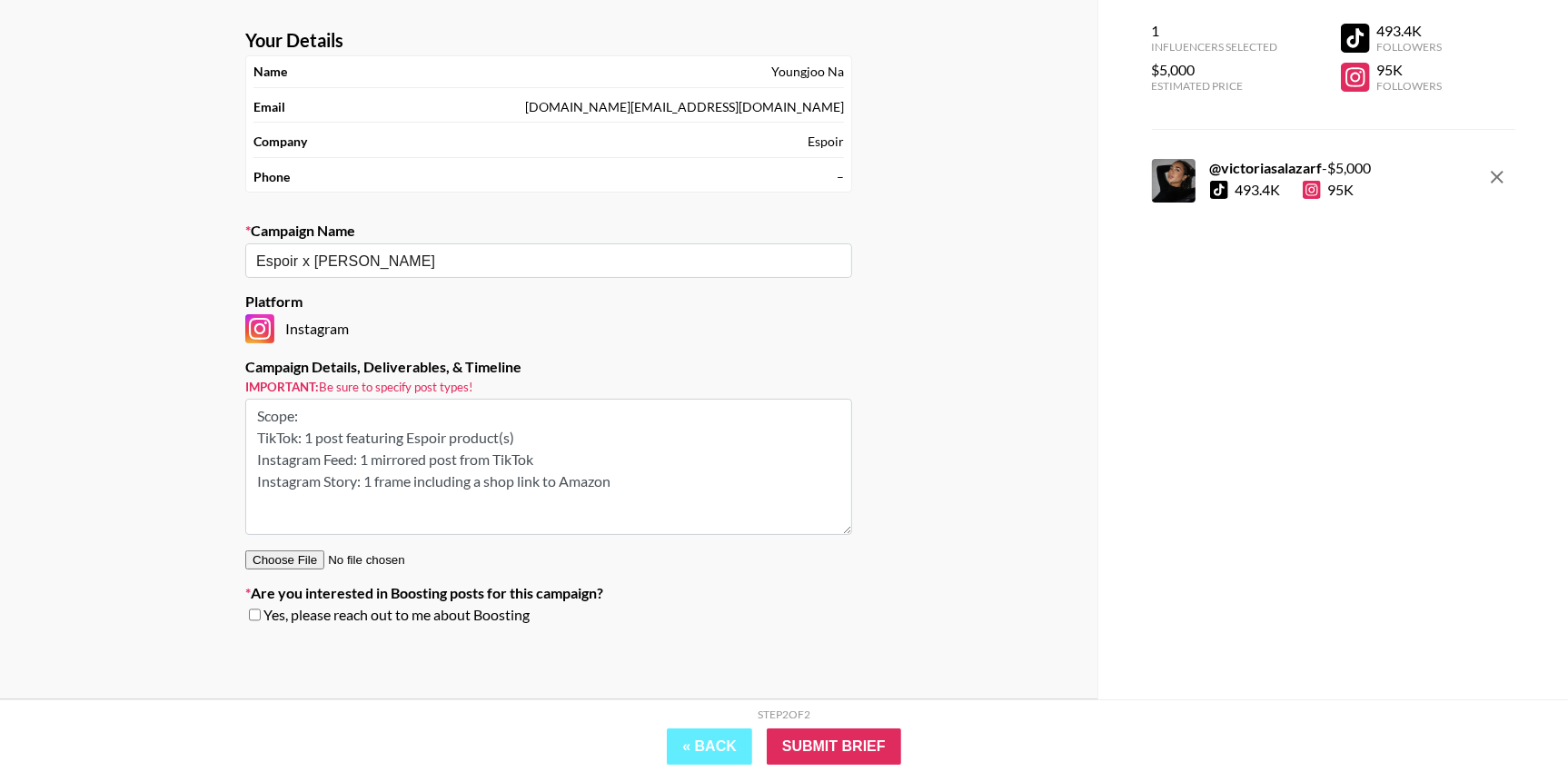
type textarea "Scope: TikTok: 1 post featuring Espoir product(s) Instagram Feed: 1 mirrored po…"
click at [249, 615] on input "checkbox" at bounding box center [254, 614] width 12 height 13
checkbox input "true"
click at [837, 746] on input "Submit Brief" at bounding box center [833, 746] width 135 height 36
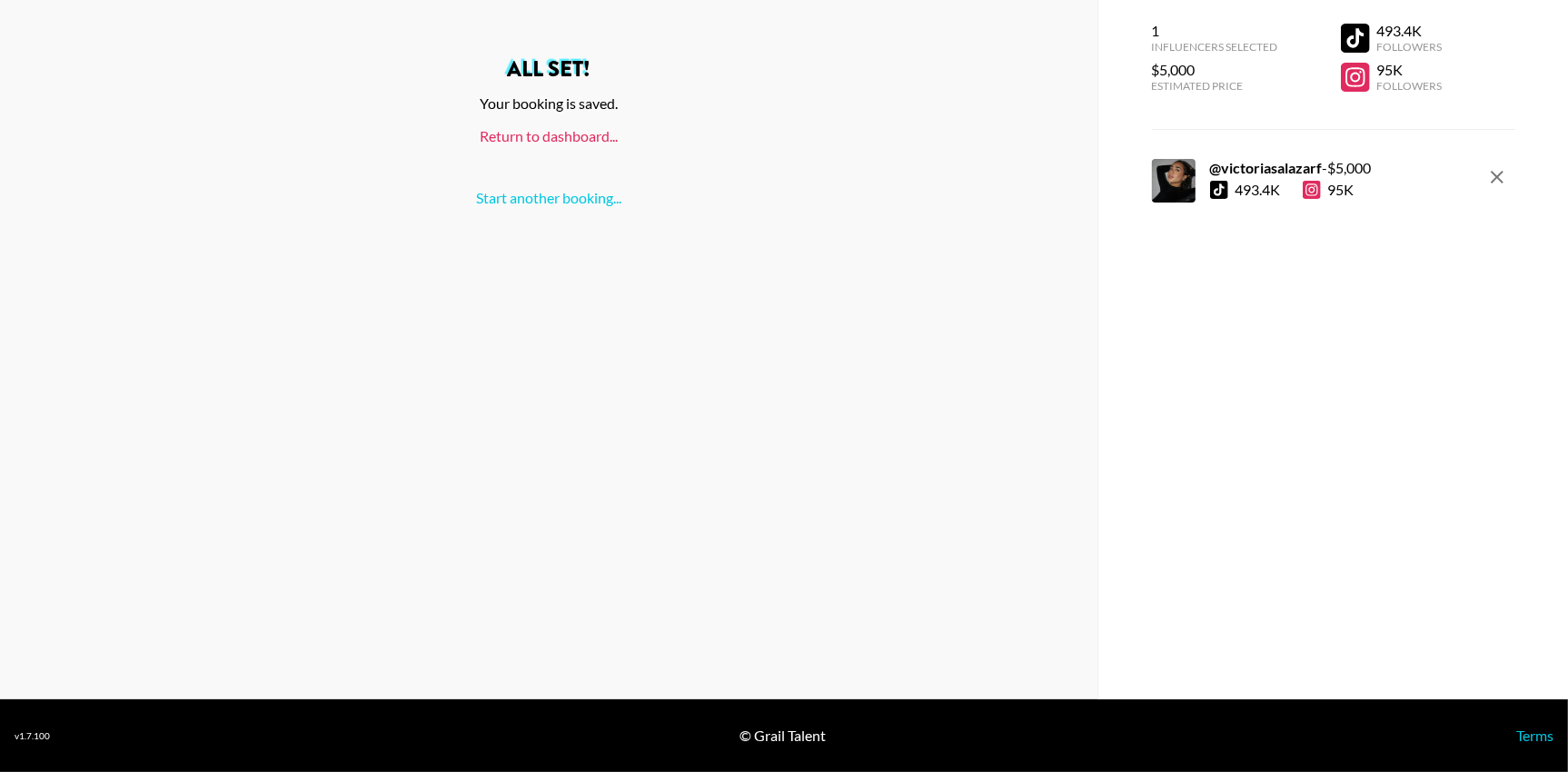
click at [564, 133] on link "Return to dashboard..." at bounding box center [548, 136] width 139 height 18
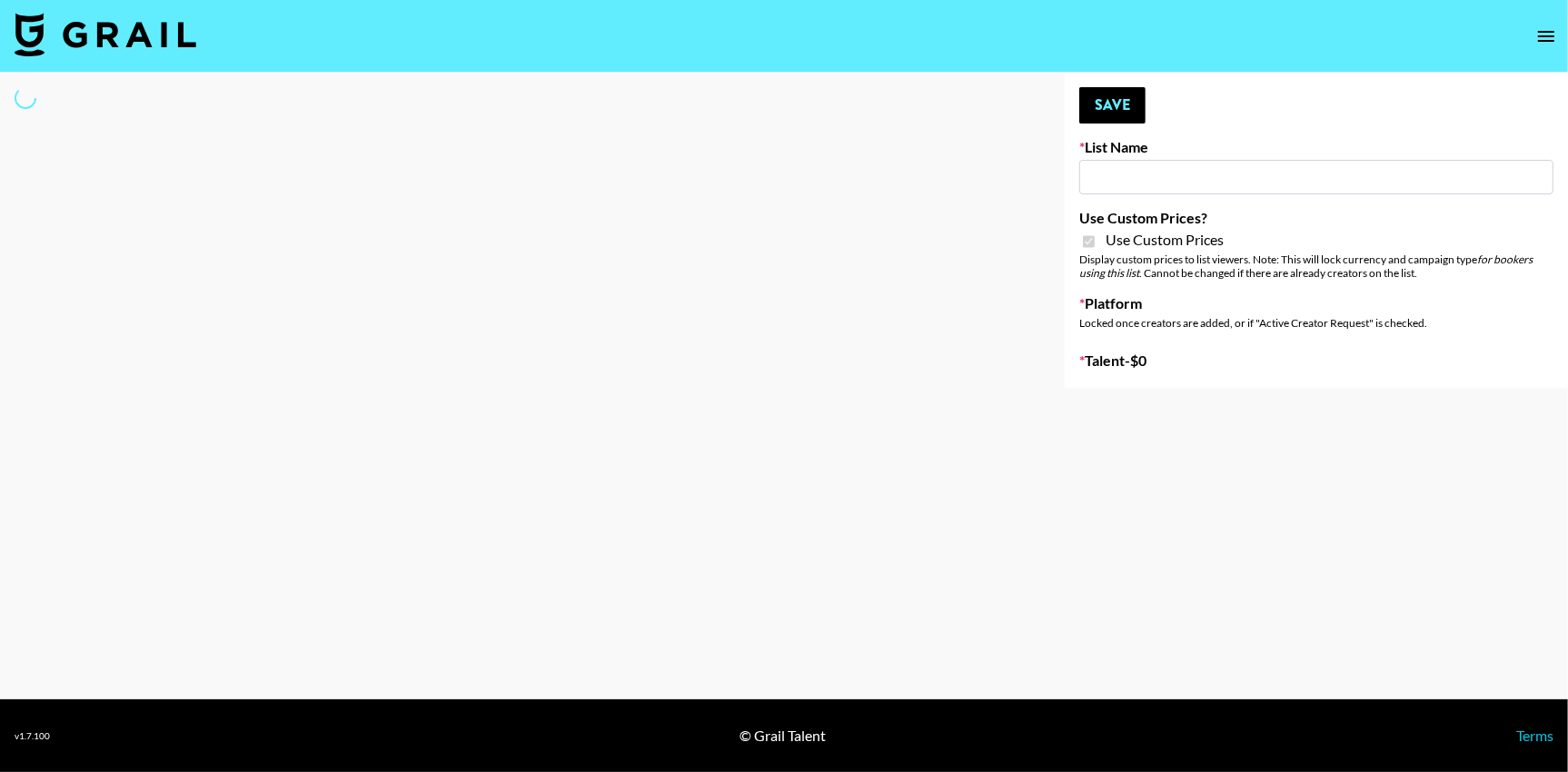
type input "Wavytalk ([DATE])"
checkbox input "true"
select select "Brand"
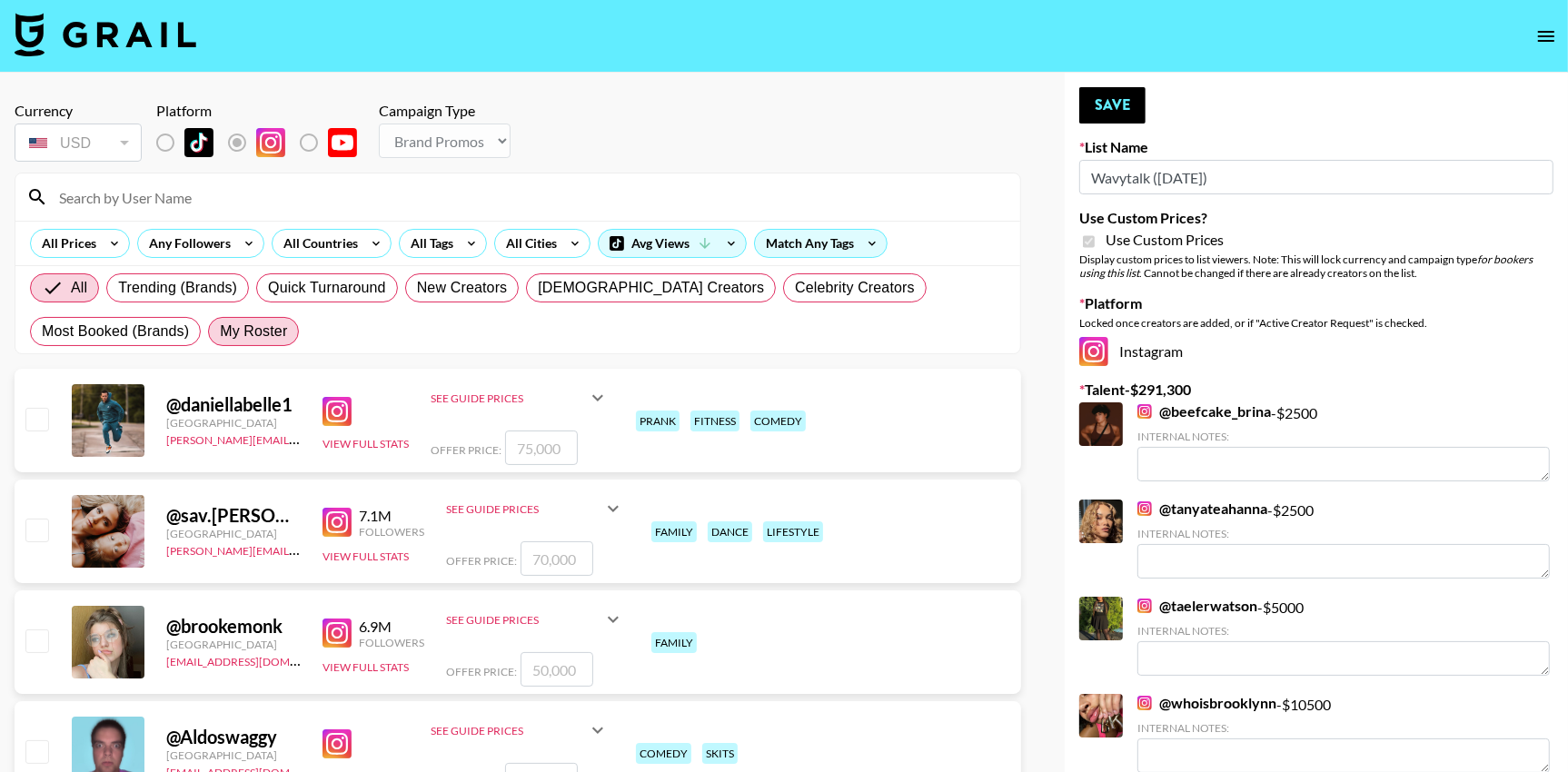
click at [252, 335] on span "My Roster" at bounding box center [253, 331] width 67 height 22
click at [220, 331] on input "My Roster" at bounding box center [220, 331] width 0 height 0
radio input "true"
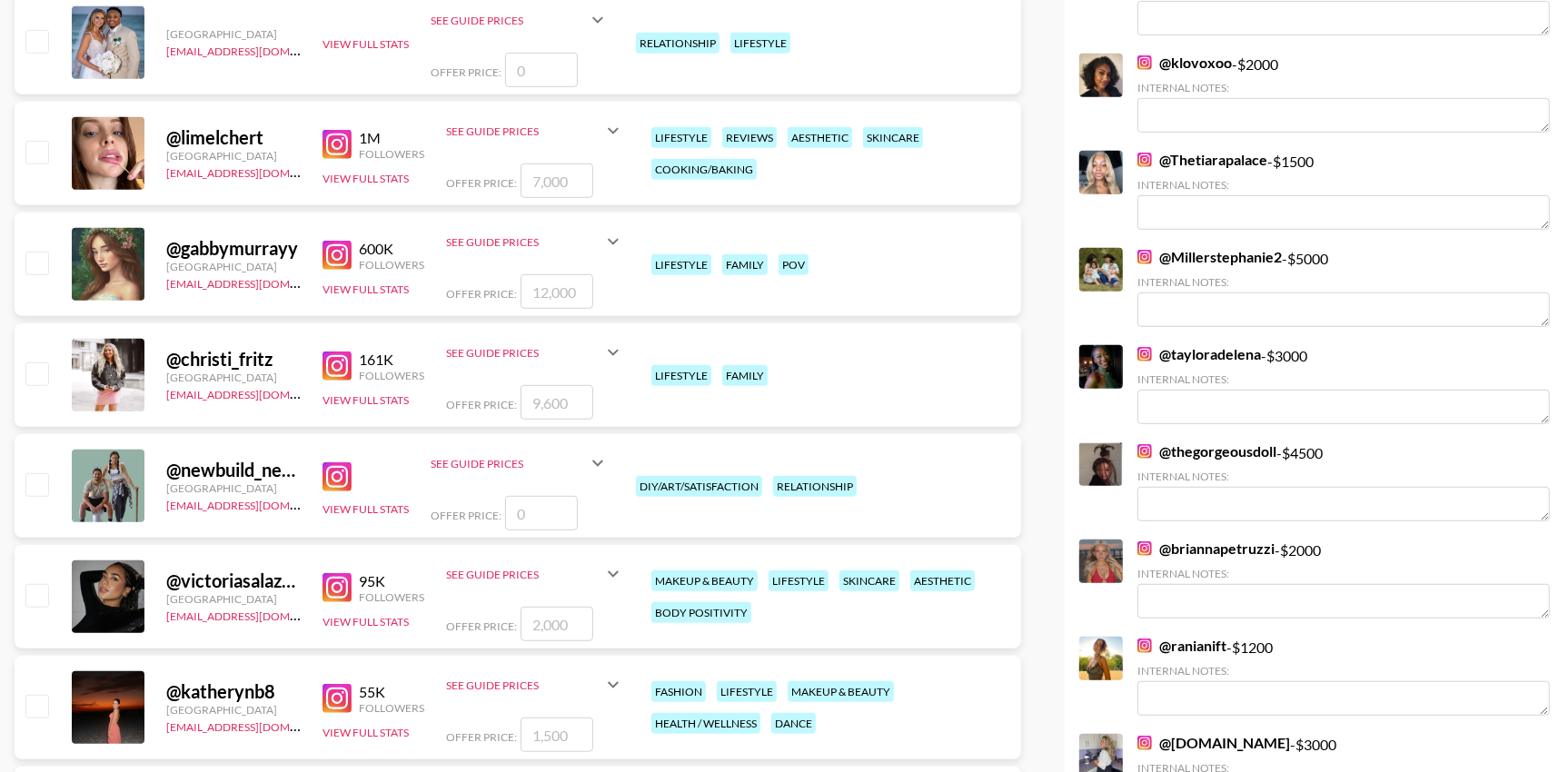
scroll to position [1427, 0]
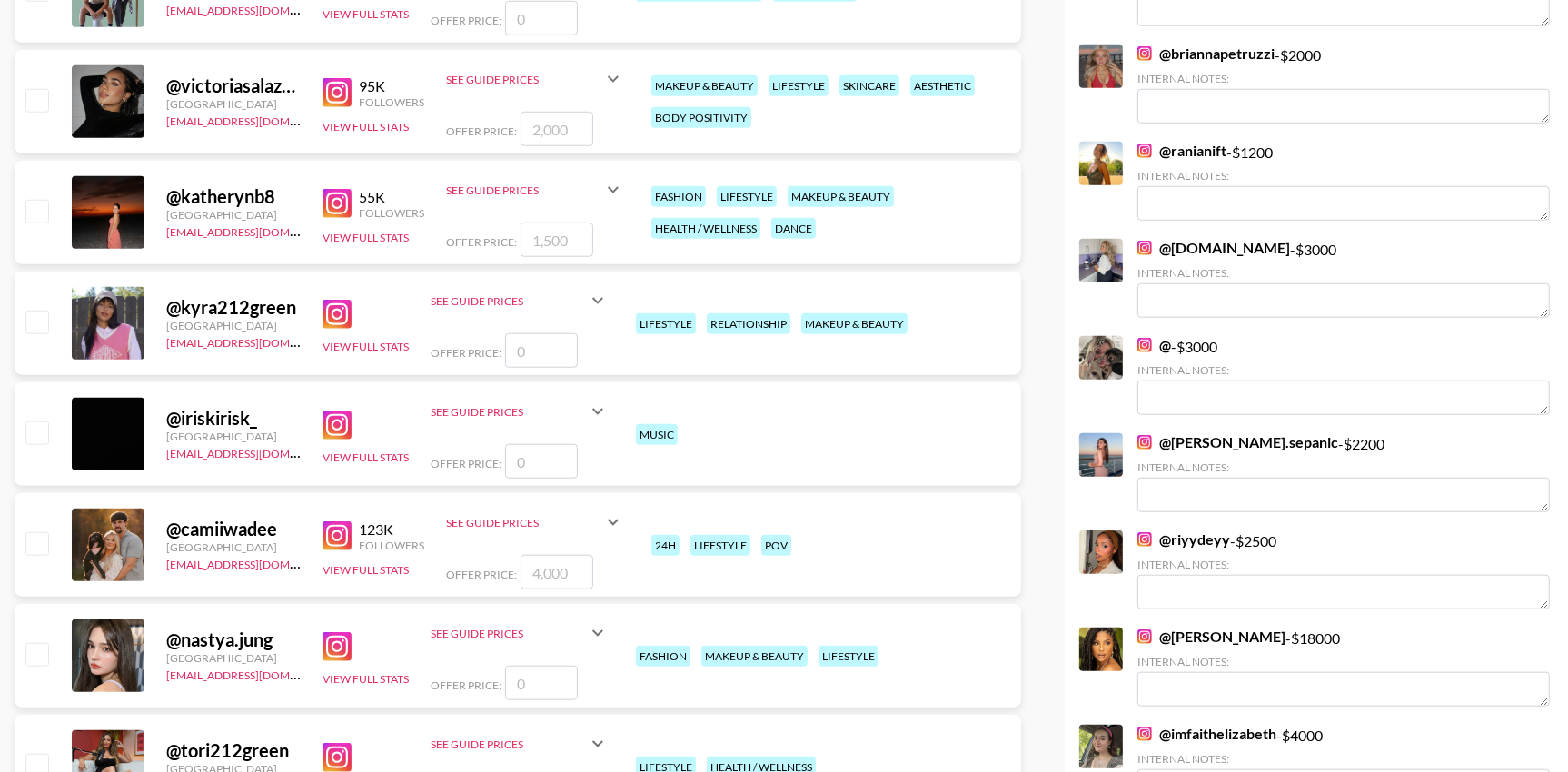
click at [35, 213] on input "checkbox" at bounding box center [36, 210] width 22 height 22
checkbox input "true"
type input "1500"
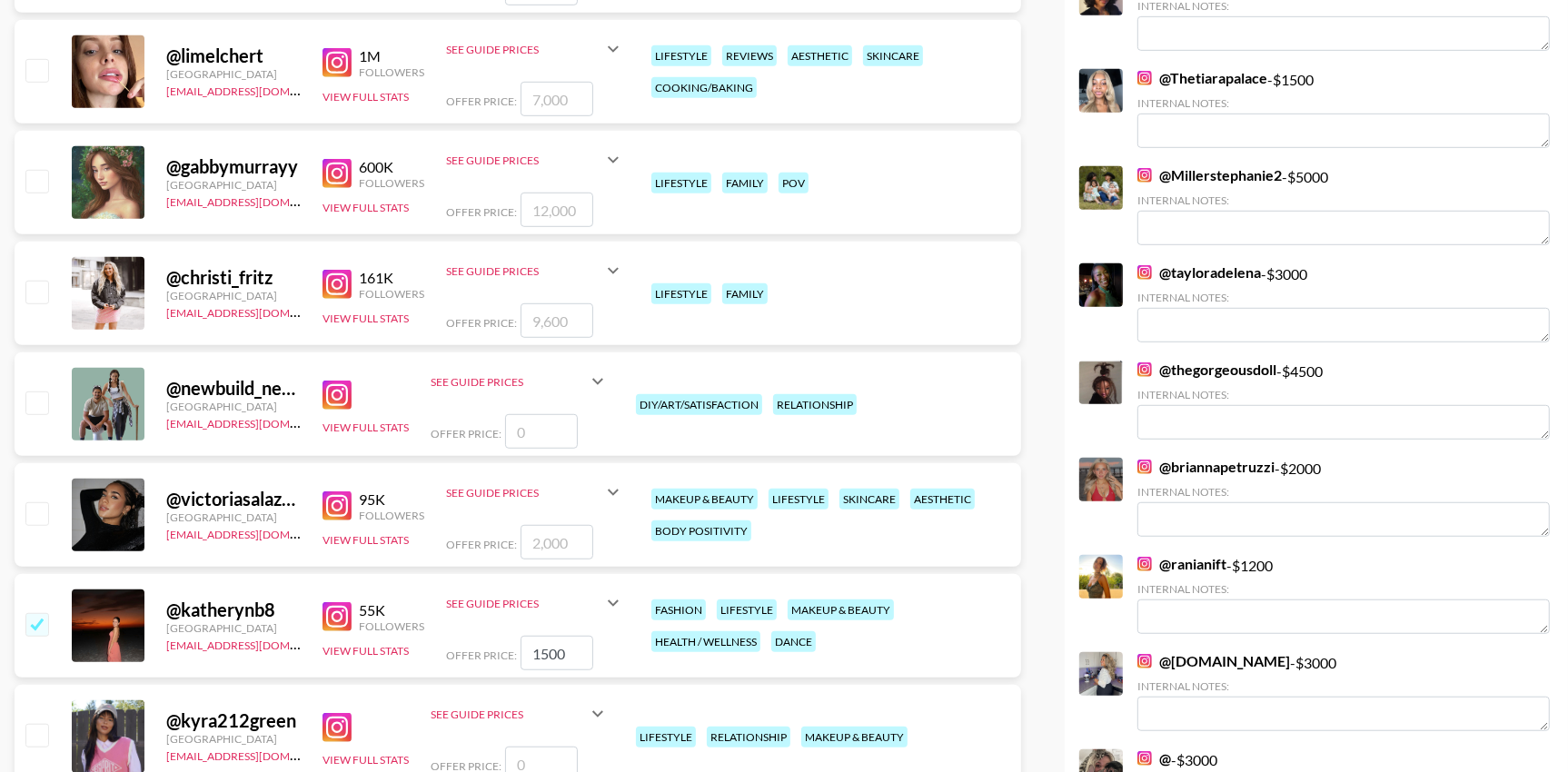
scroll to position [0, 0]
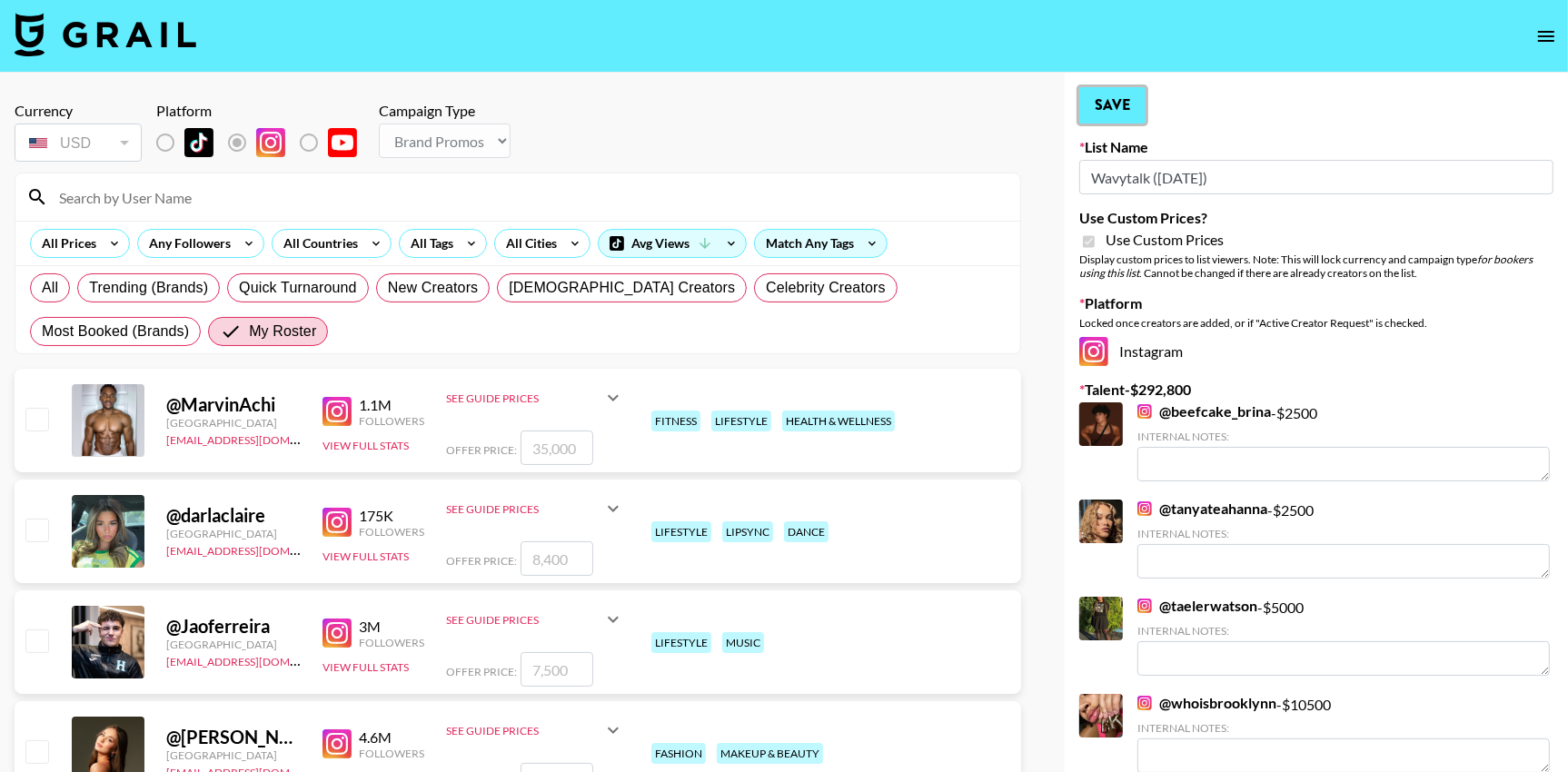
click at [1111, 107] on button "Save" at bounding box center [1111, 105] width 66 height 36
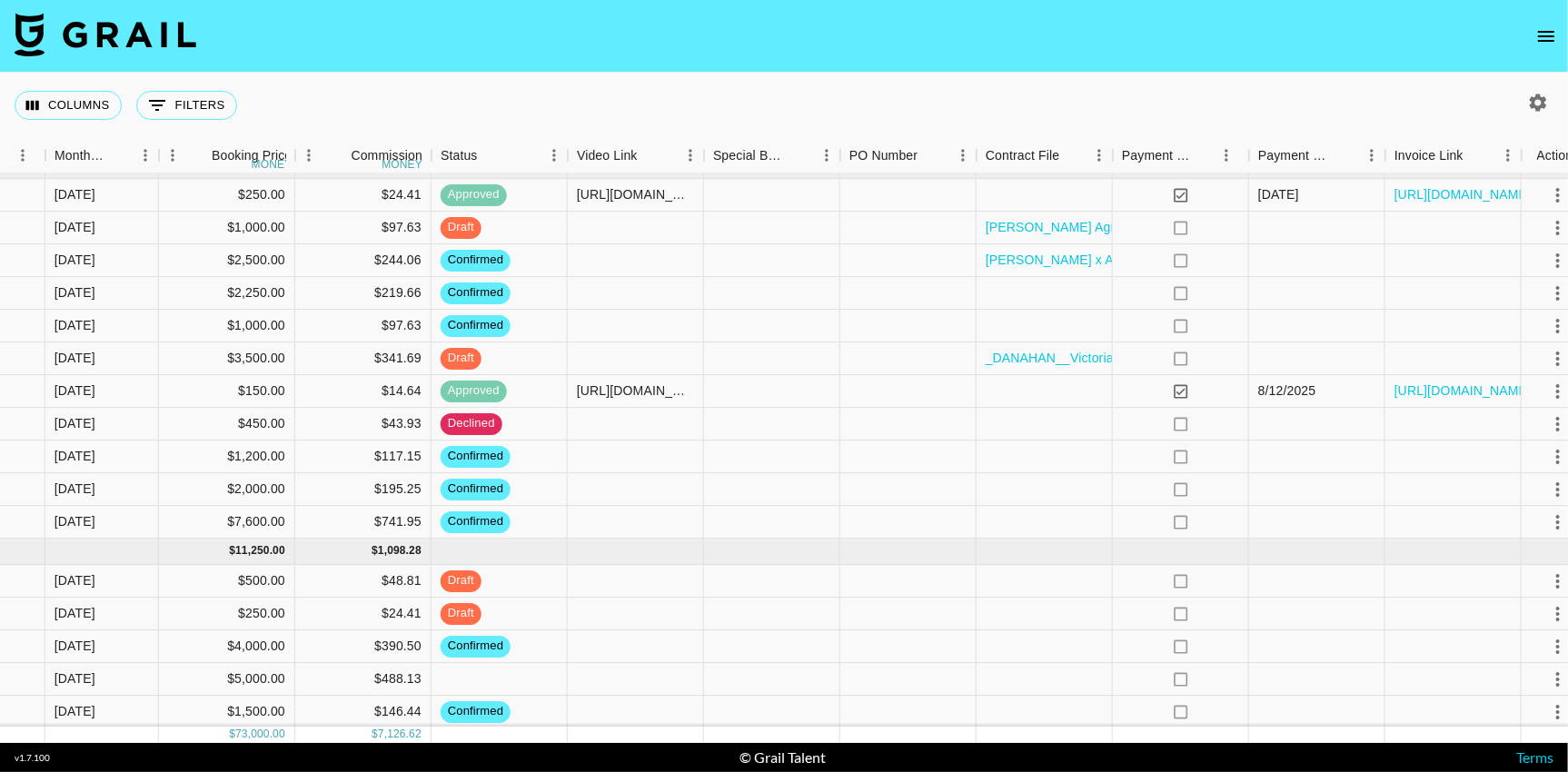
scroll to position [596, 1243]
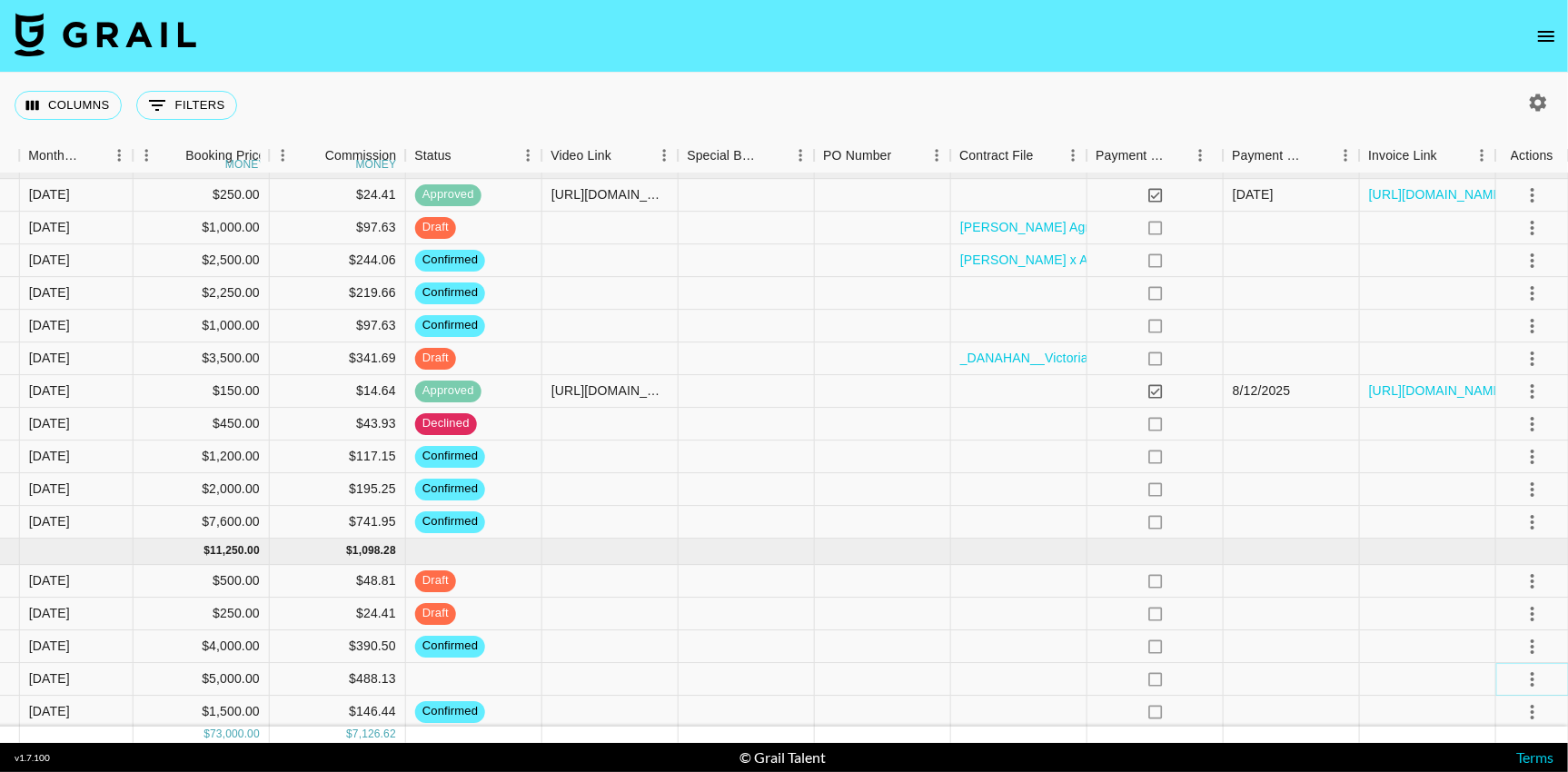
click at [1536, 680] on icon "select merge strategy" at bounding box center [1533, 680] width 22 height 22
click at [1508, 512] on li "Confirm" at bounding box center [1509, 507] width 118 height 32
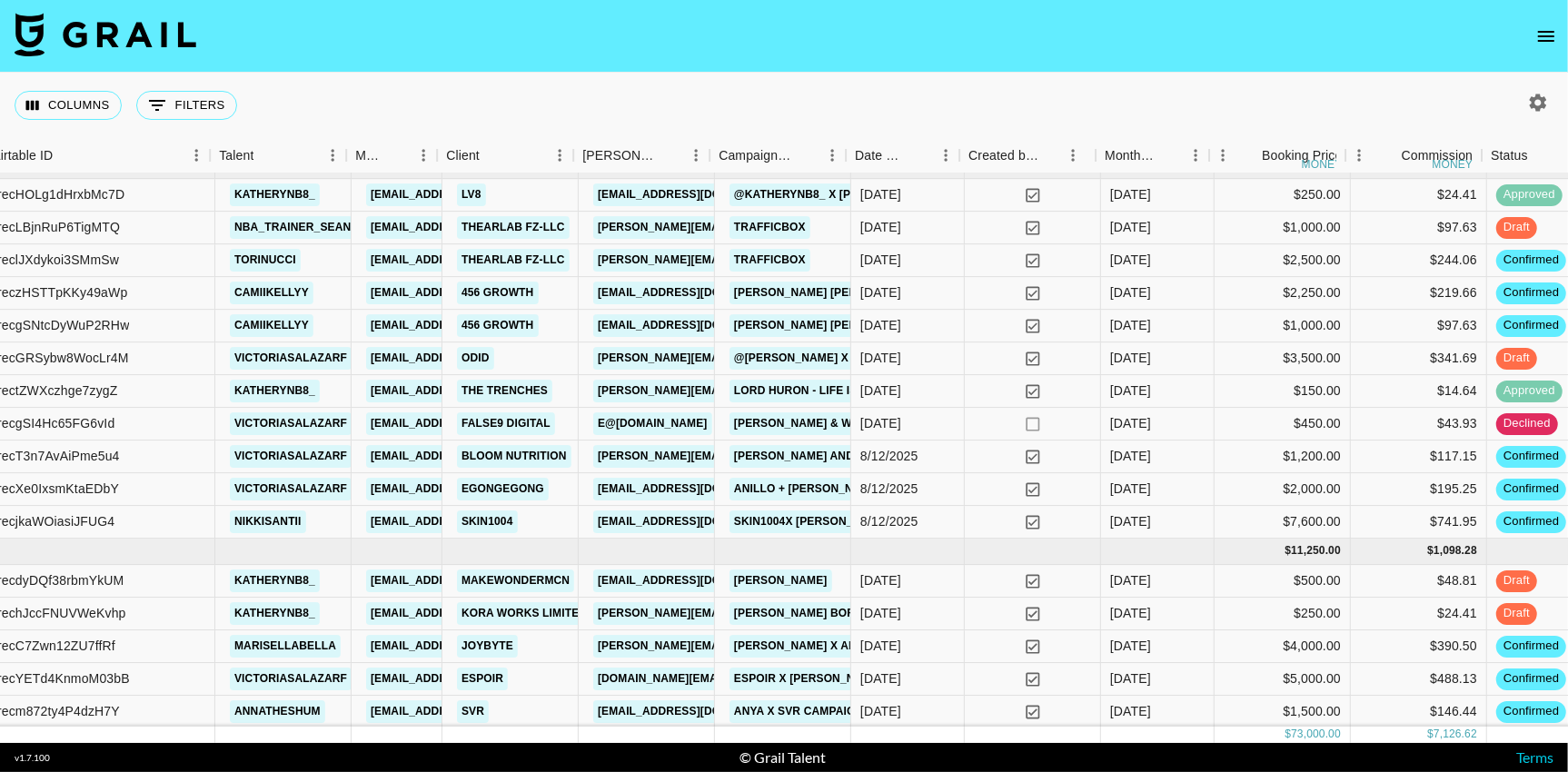
scroll to position [596, 166]
